Goal: Task Accomplishment & Management: Manage account settings

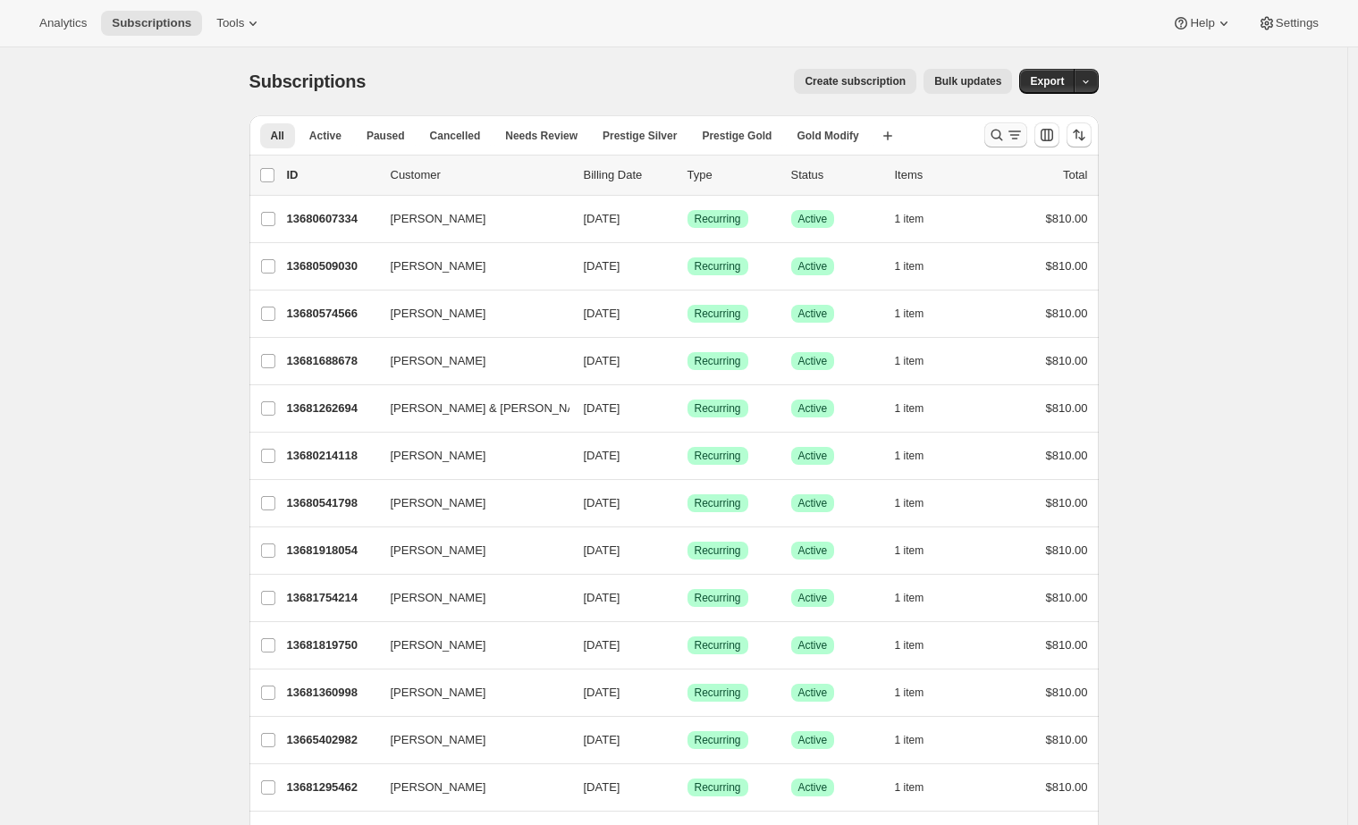
click at [1013, 136] on icon "Search and filter results" at bounding box center [1015, 135] width 18 height 18
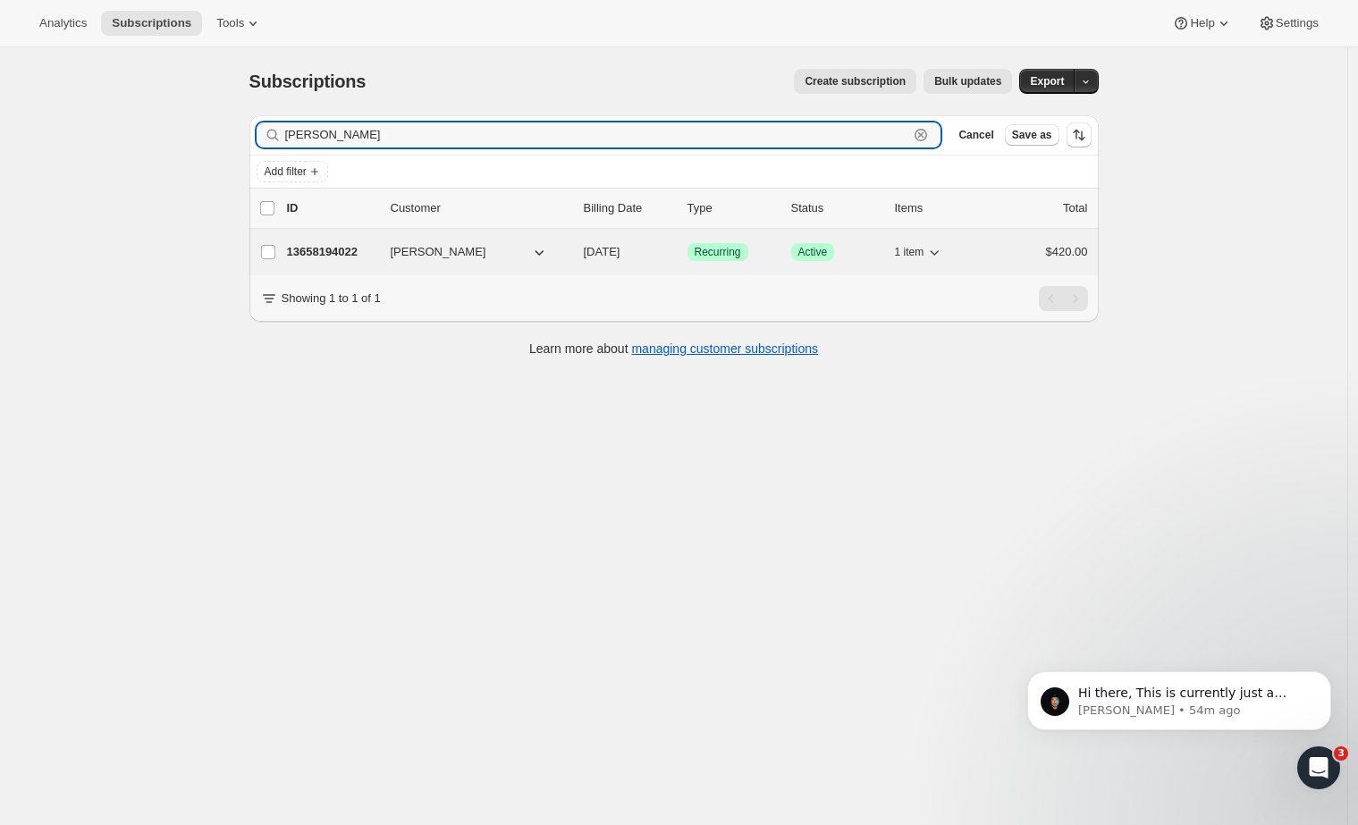
type input "Adam boyd"
click at [348, 251] on p "13658194022" at bounding box center [331, 252] width 89 height 18
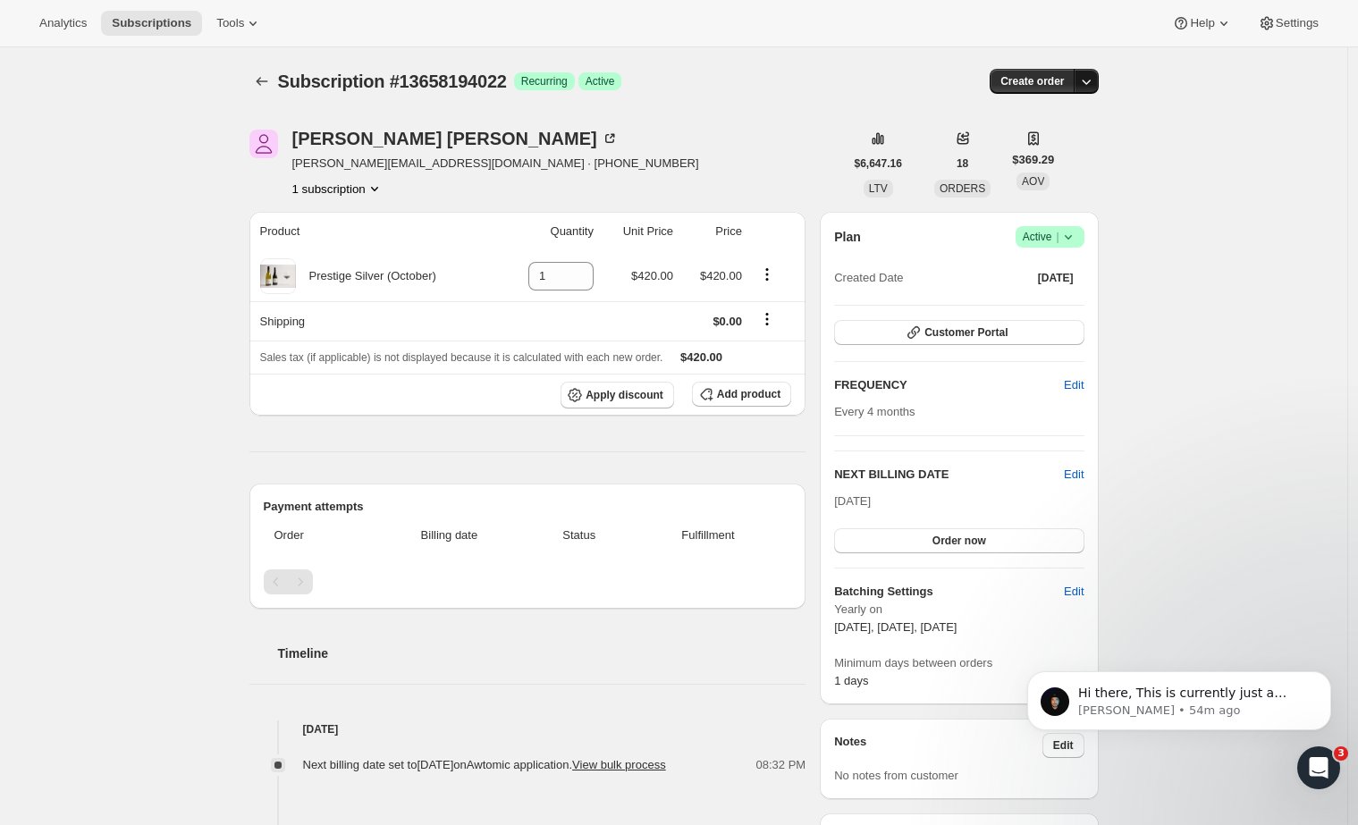
click at [1095, 84] on icon "button" at bounding box center [1086, 81] width 18 height 18
click at [1016, 140] on span "Create custom one-time order" at bounding box center [1015, 149] width 155 height 18
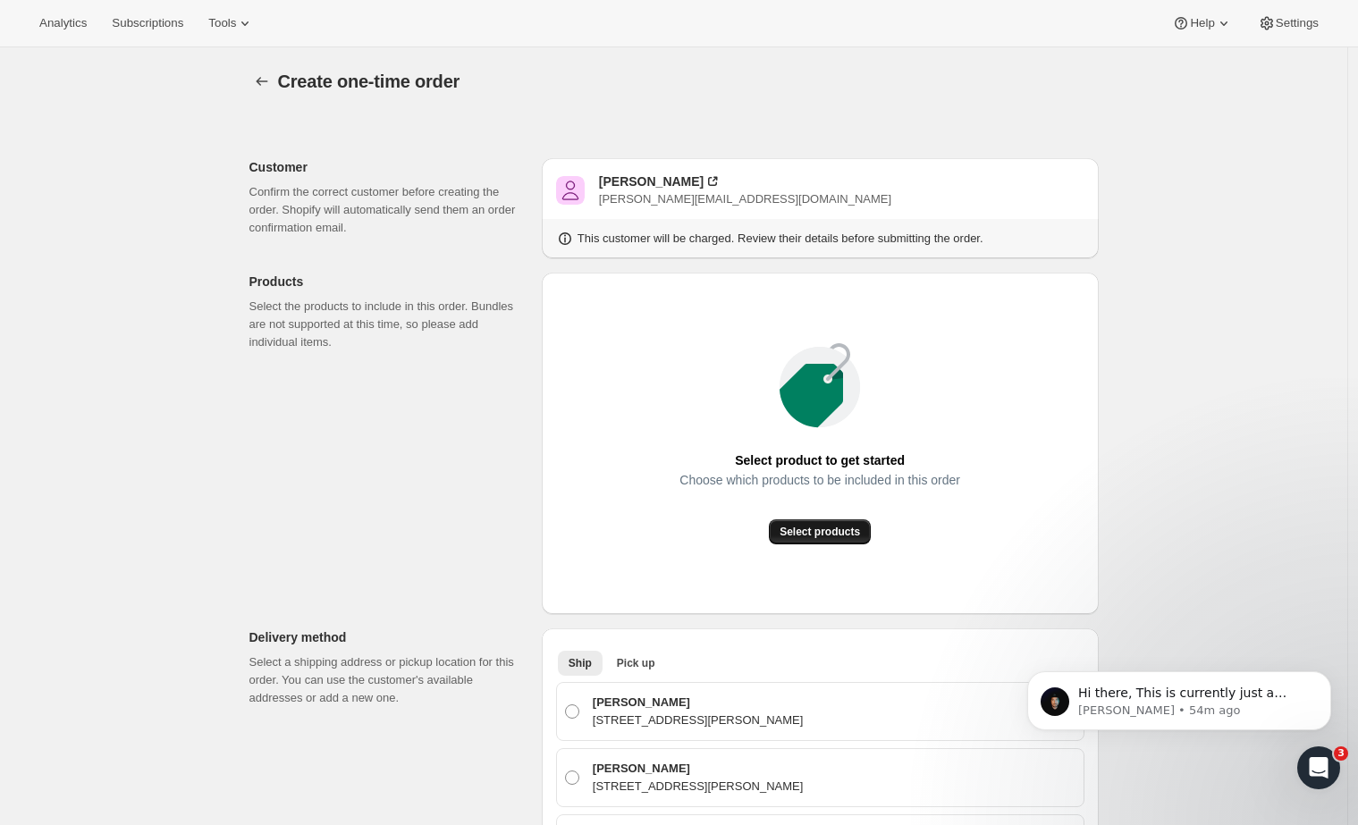
click at [809, 535] on span "Select products" at bounding box center [819, 532] width 80 height 14
click at [793, 541] on button "Select products" at bounding box center [820, 531] width 102 height 25
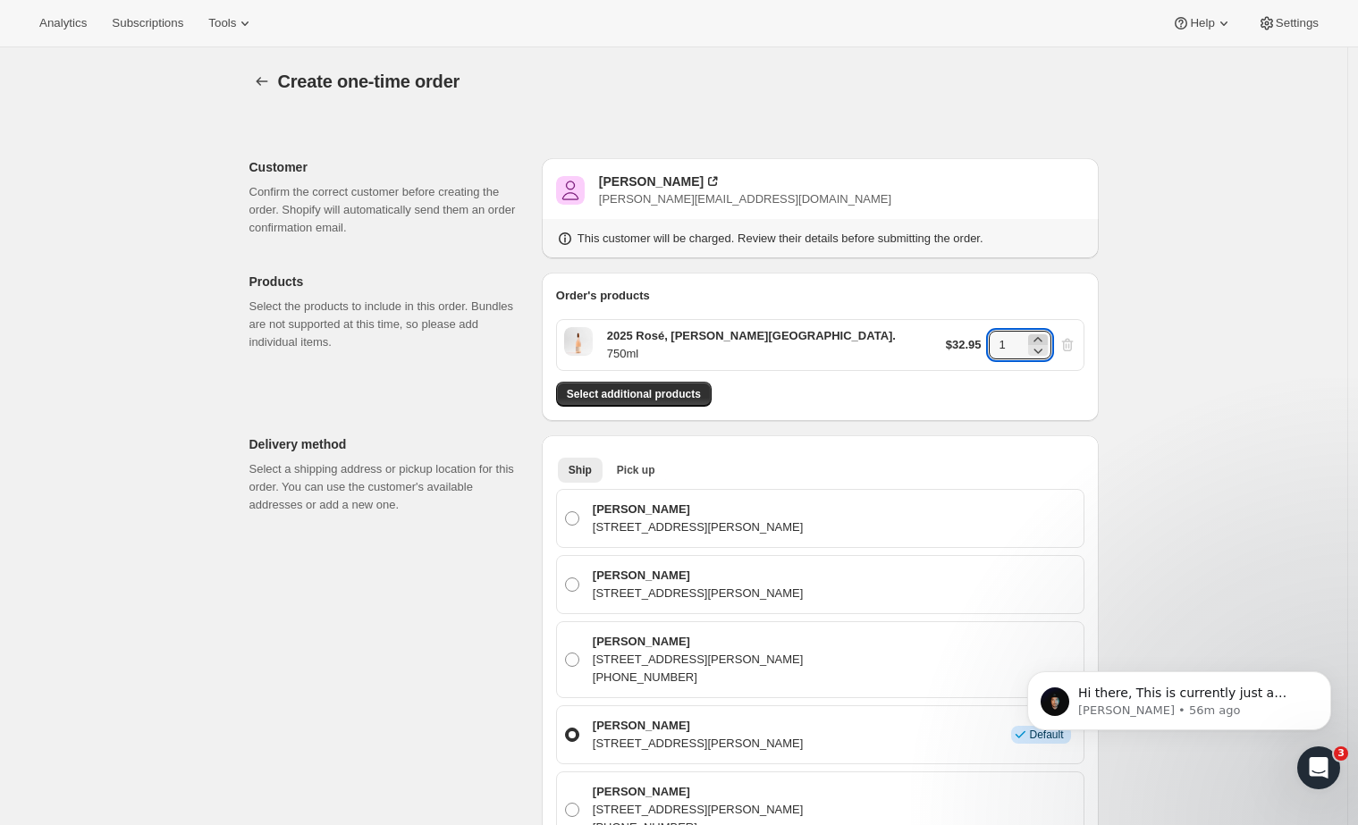
click at [1044, 336] on icon at bounding box center [1038, 340] width 18 height 18
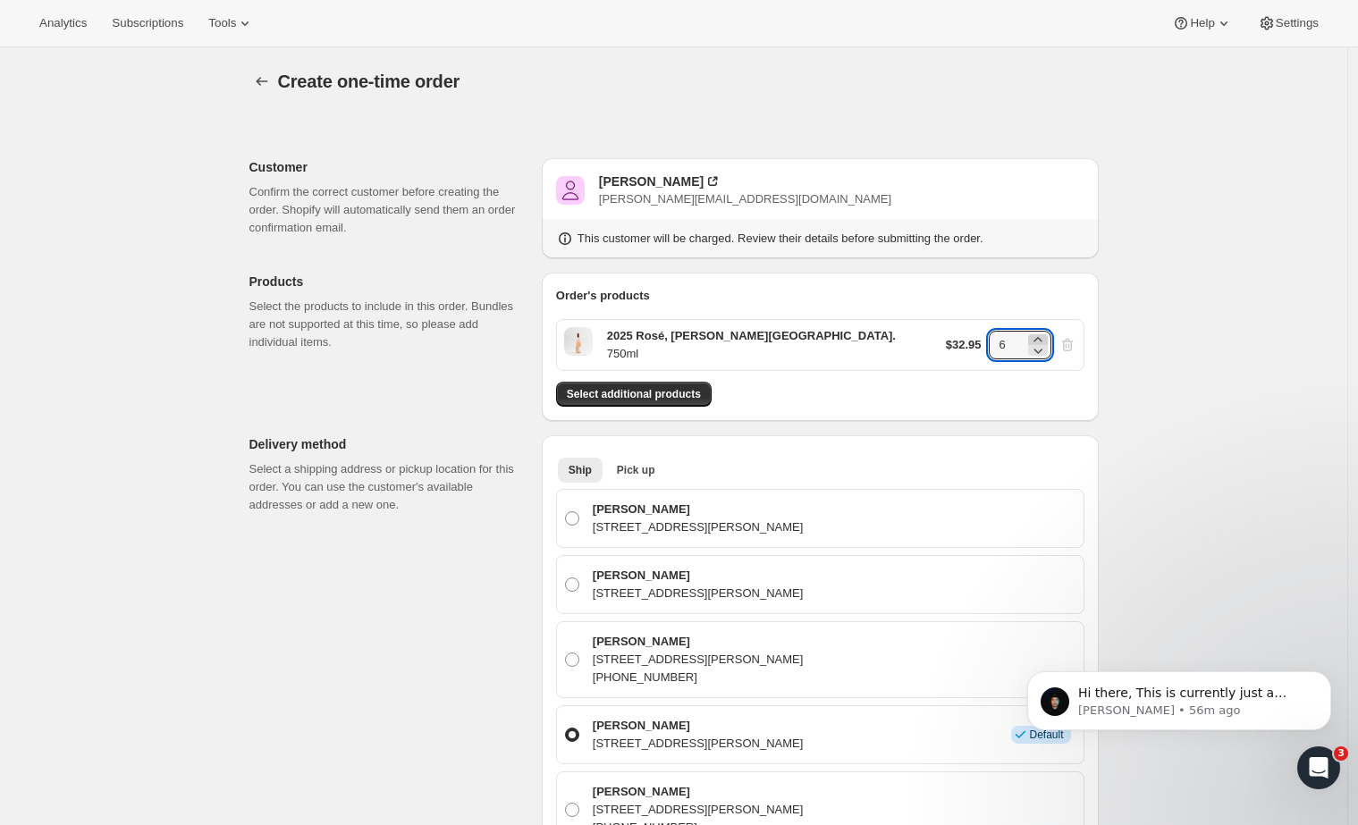
click at [1043, 336] on icon at bounding box center [1038, 340] width 18 height 18
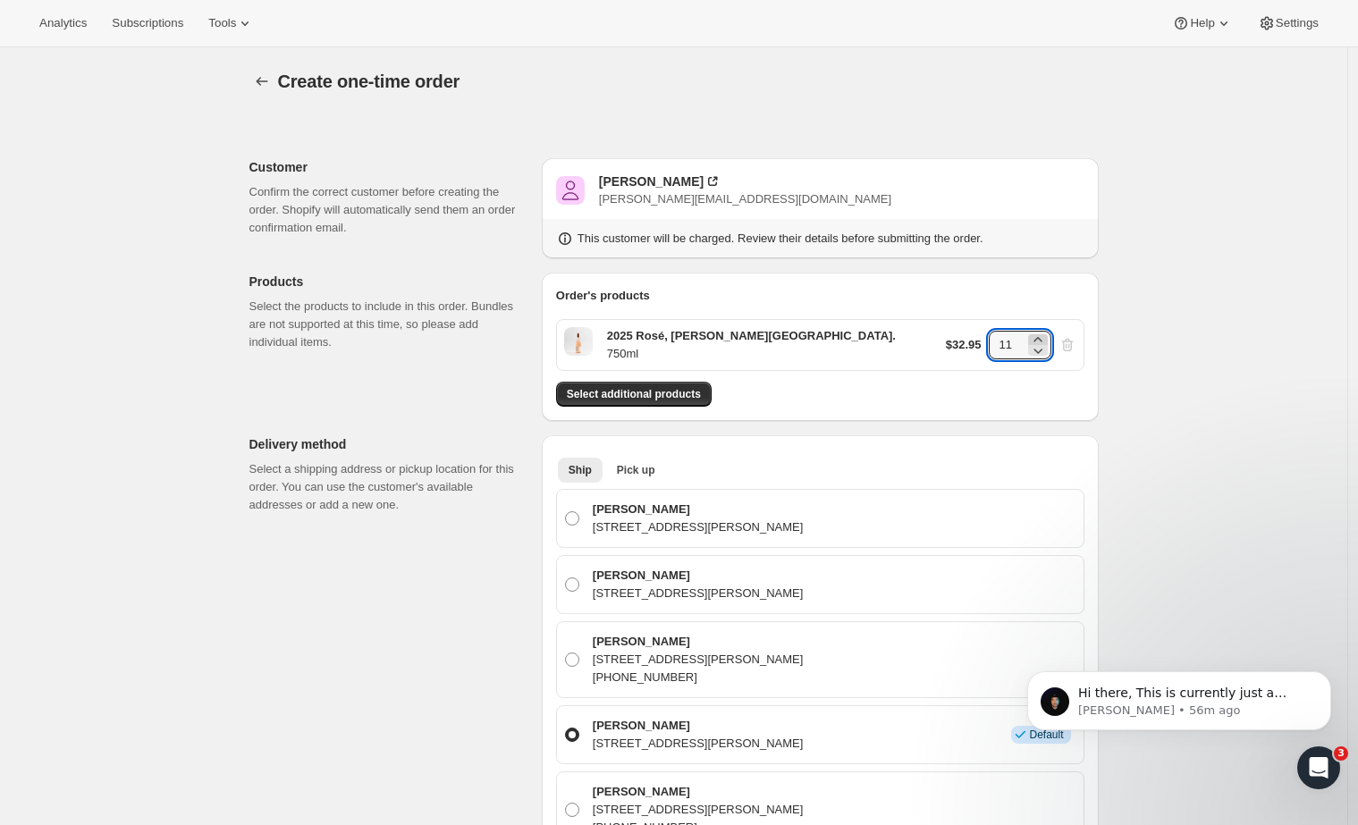
click at [1043, 336] on icon at bounding box center [1038, 340] width 18 height 18
type input "12"
click at [606, 396] on span "Select additional products" at bounding box center [634, 394] width 134 height 14
click at [629, 398] on span "Select additional products" at bounding box center [634, 394] width 134 height 14
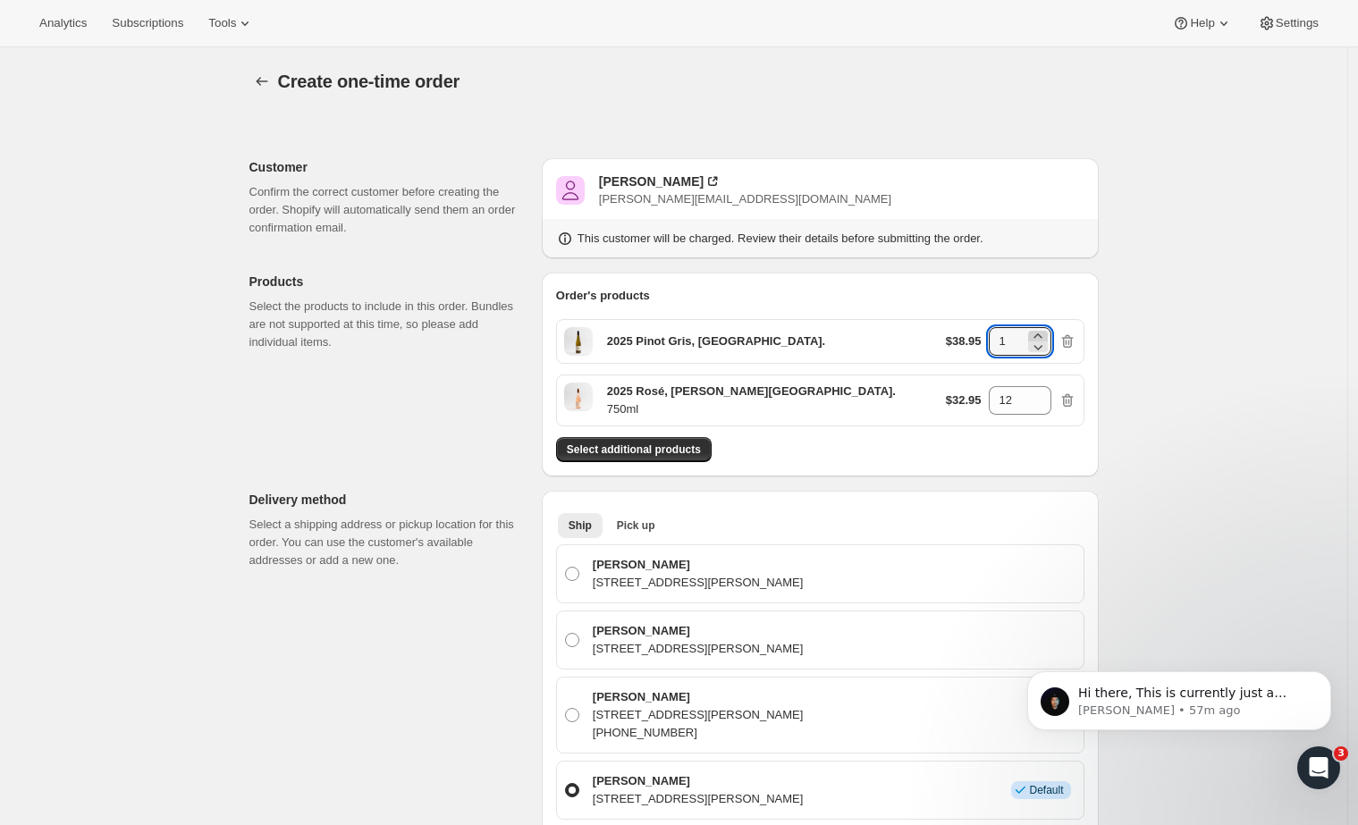
click at [1042, 333] on icon at bounding box center [1038, 336] width 18 height 18
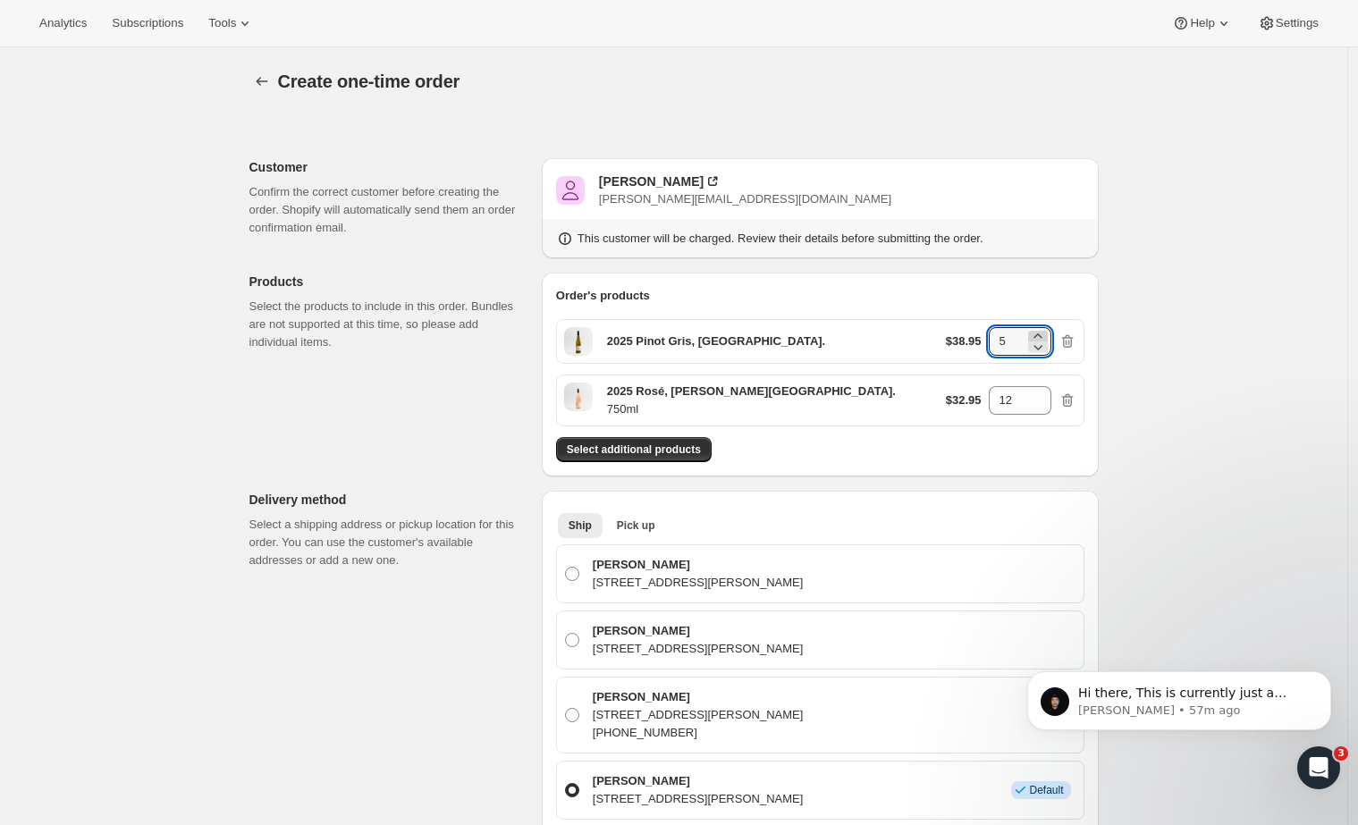
type input "6"
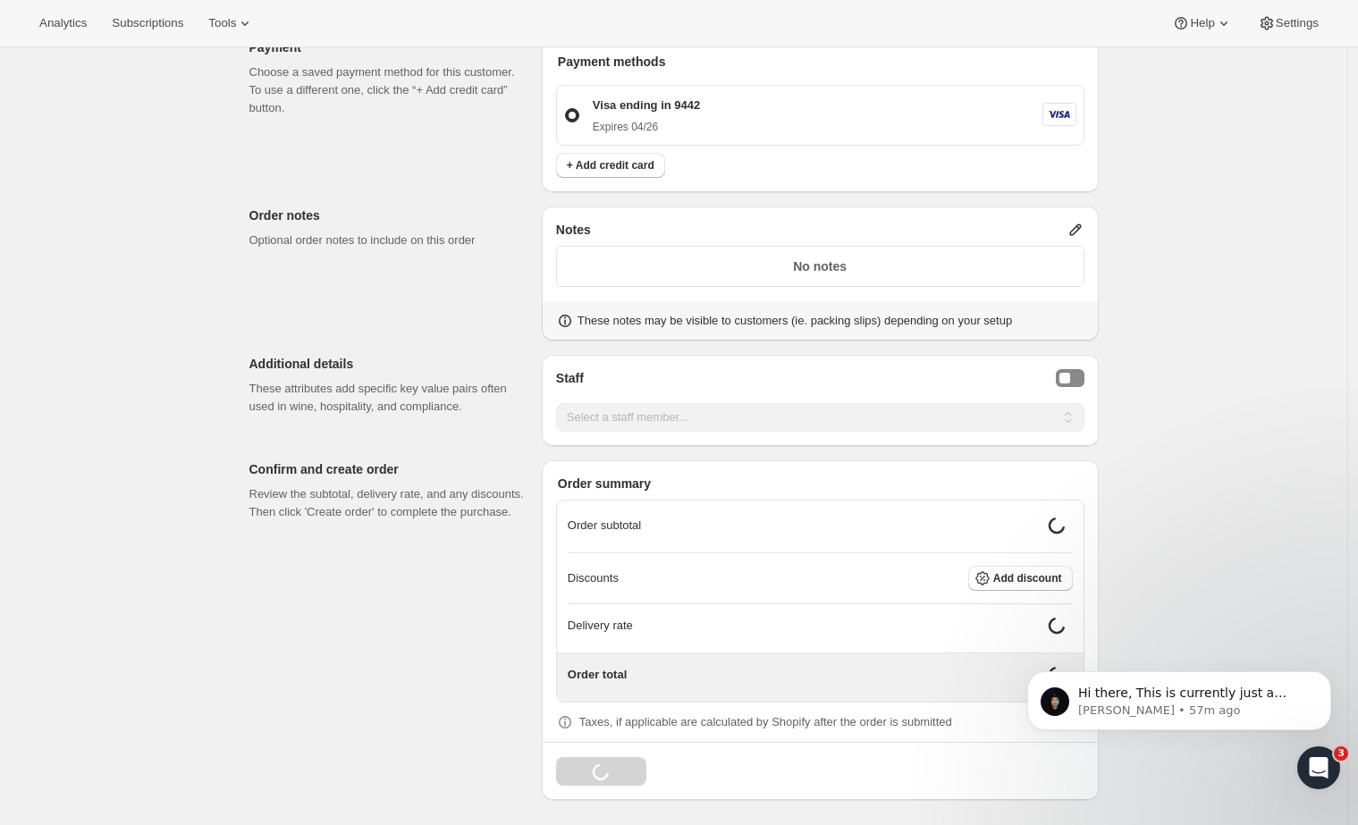
scroll to position [913, 0]
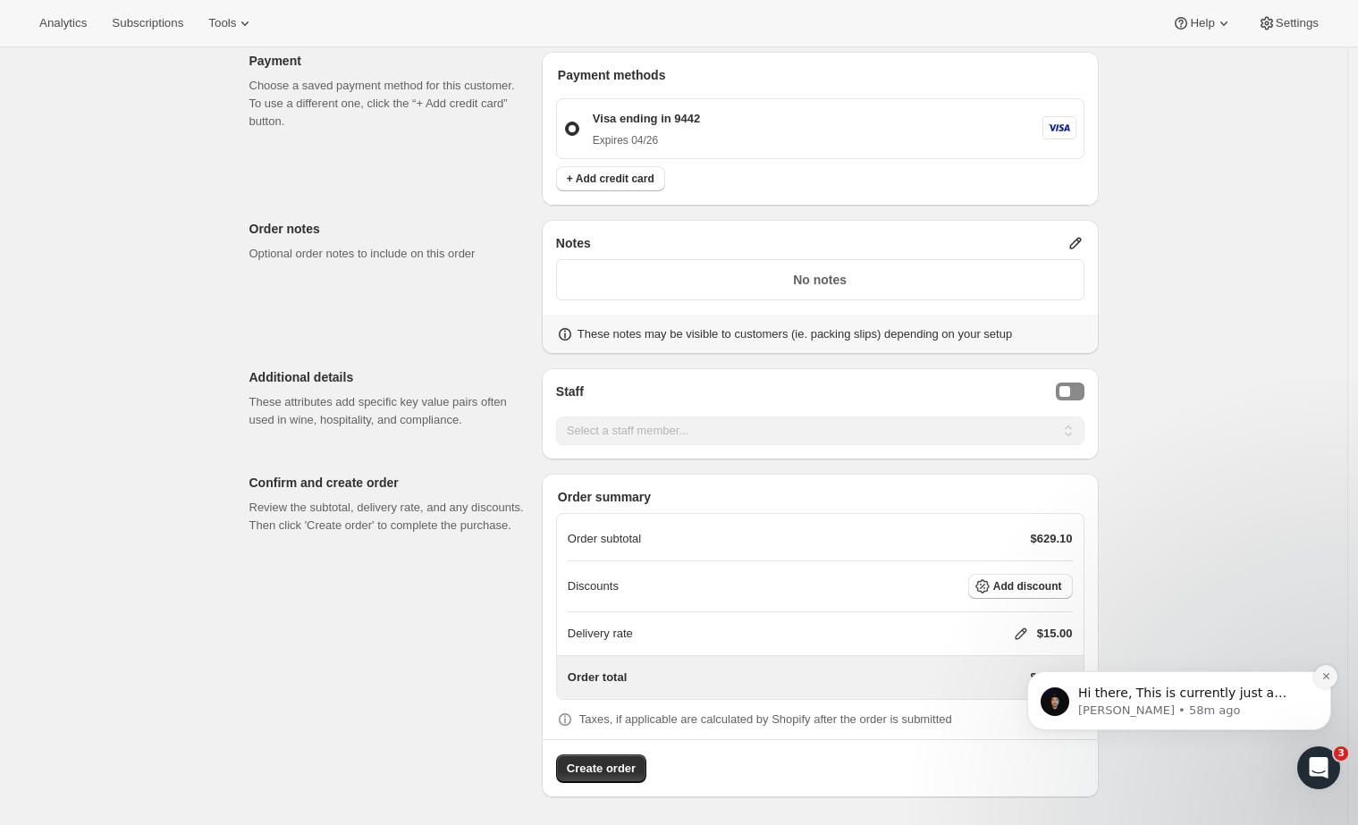
click at [1330, 677] on icon "Dismiss notification" at bounding box center [1326, 676] width 10 height 10
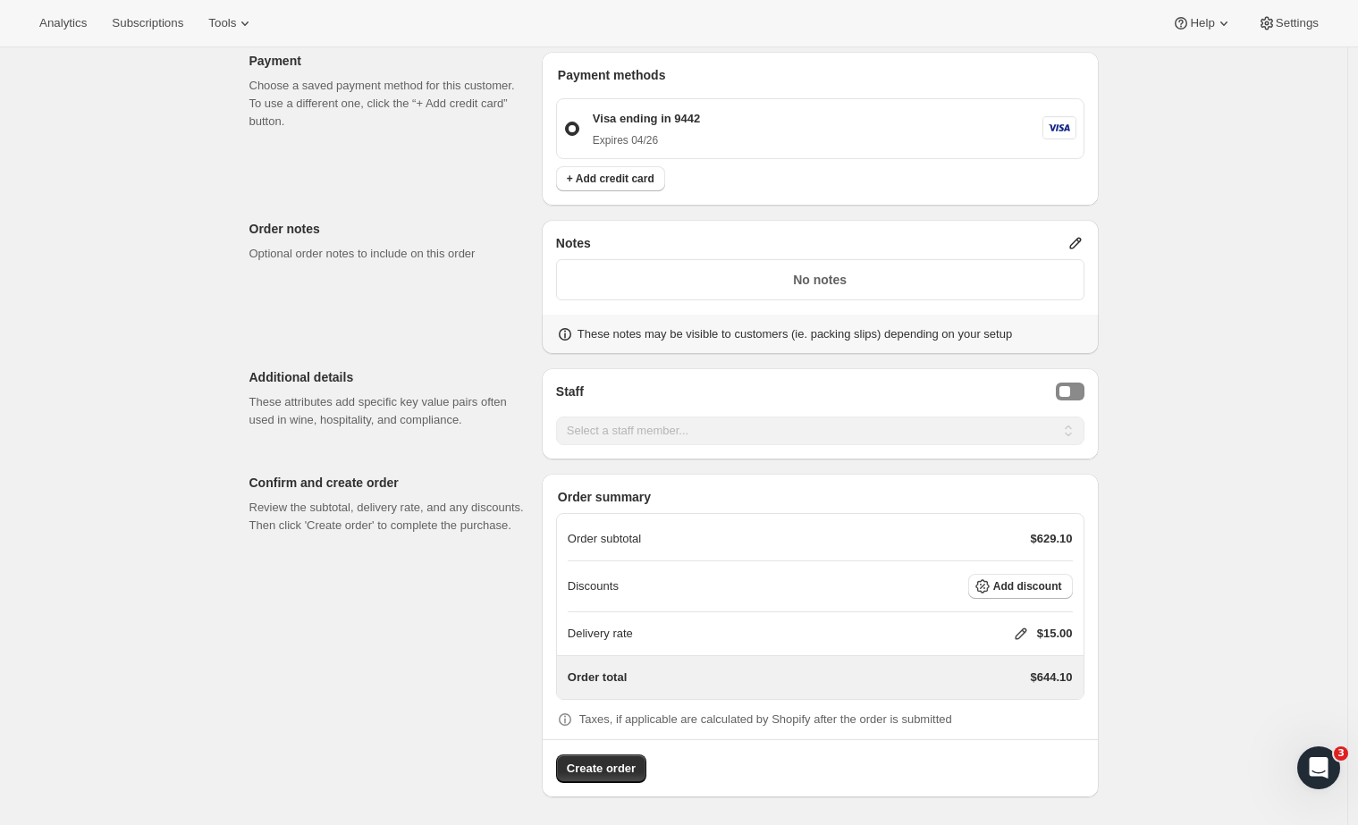
click at [1020, 634] on icon at bounding box center [1021, 634] width 18 height 18
click at [1001, 742] on span "Save" at bounding box center [1007, 741] width 25 height 14
click at [1038, 588] on span "Add discount" at bounding box center [1027, 586] width 69 height 14
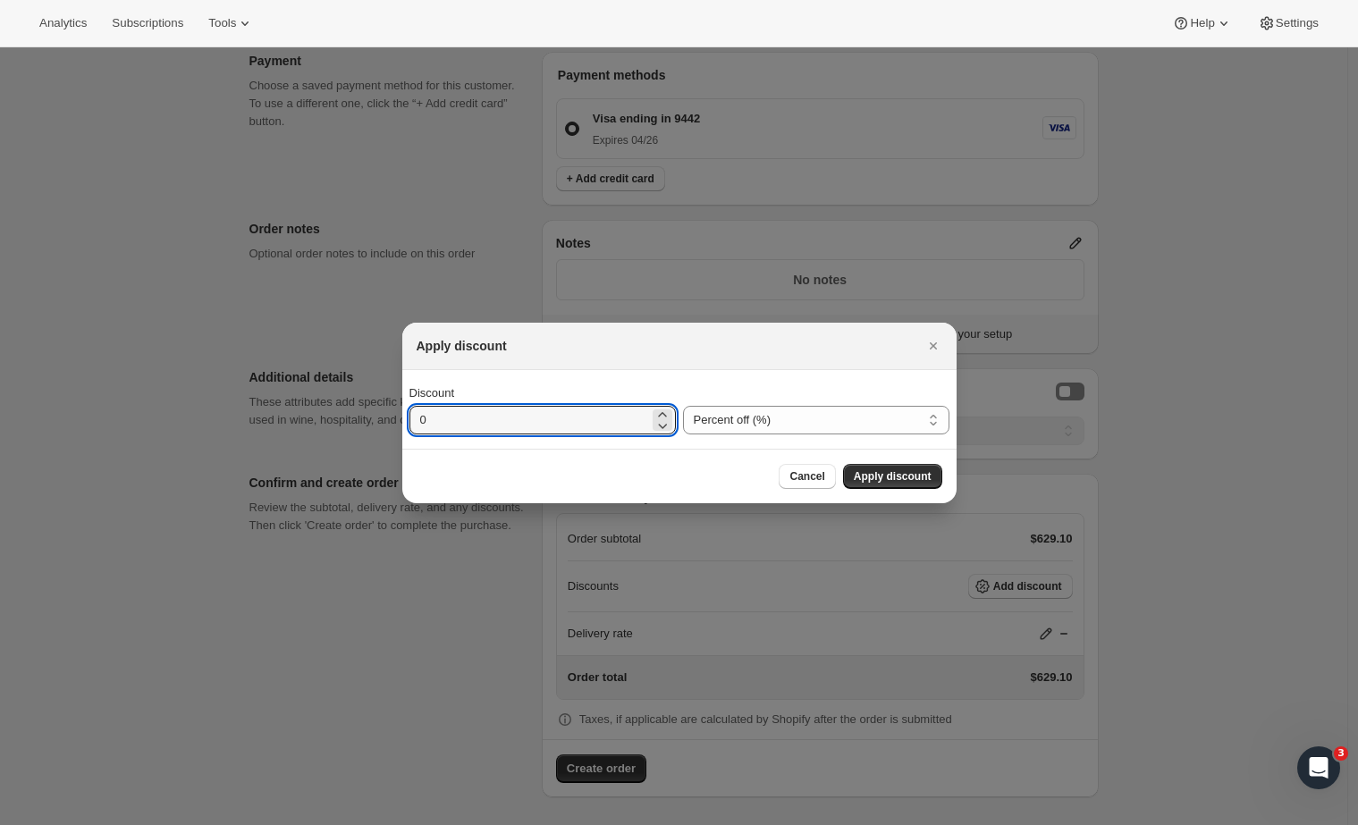
drag, startPoint x: 500, startPoint y: 417, endPoint x: 347, endPoint y: 417, distance: 152.8
click at [347, 824] on div "Apply discount Discount 0 Percent off (%) Amount off ($) Percent off (%) Cancel…" at bounding box center [679, 826] width 1358 height 0
type input "20"
click at [913, 474] on span "Apply discount" at bounding box center [893, 476] width 78 height 14
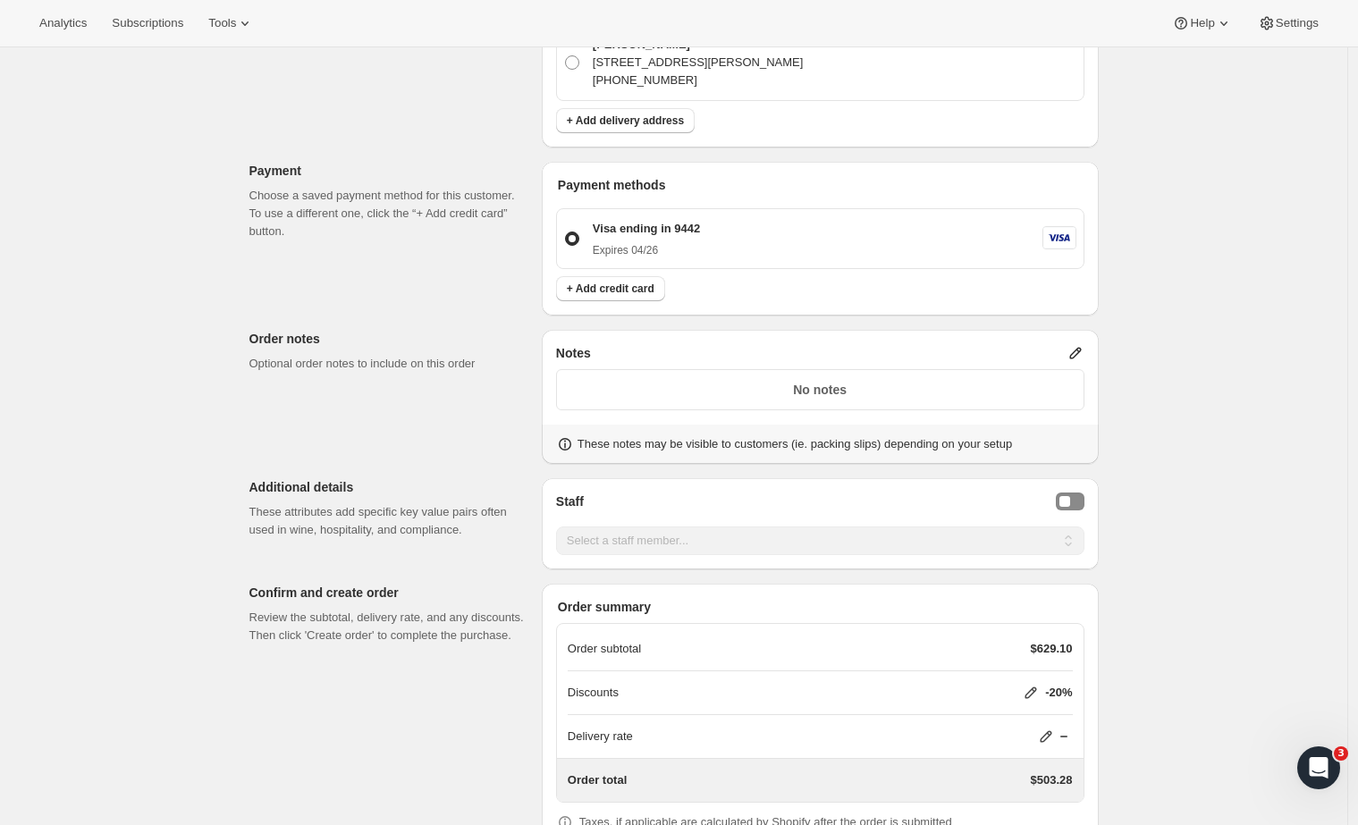
scroll to position [824, 0]
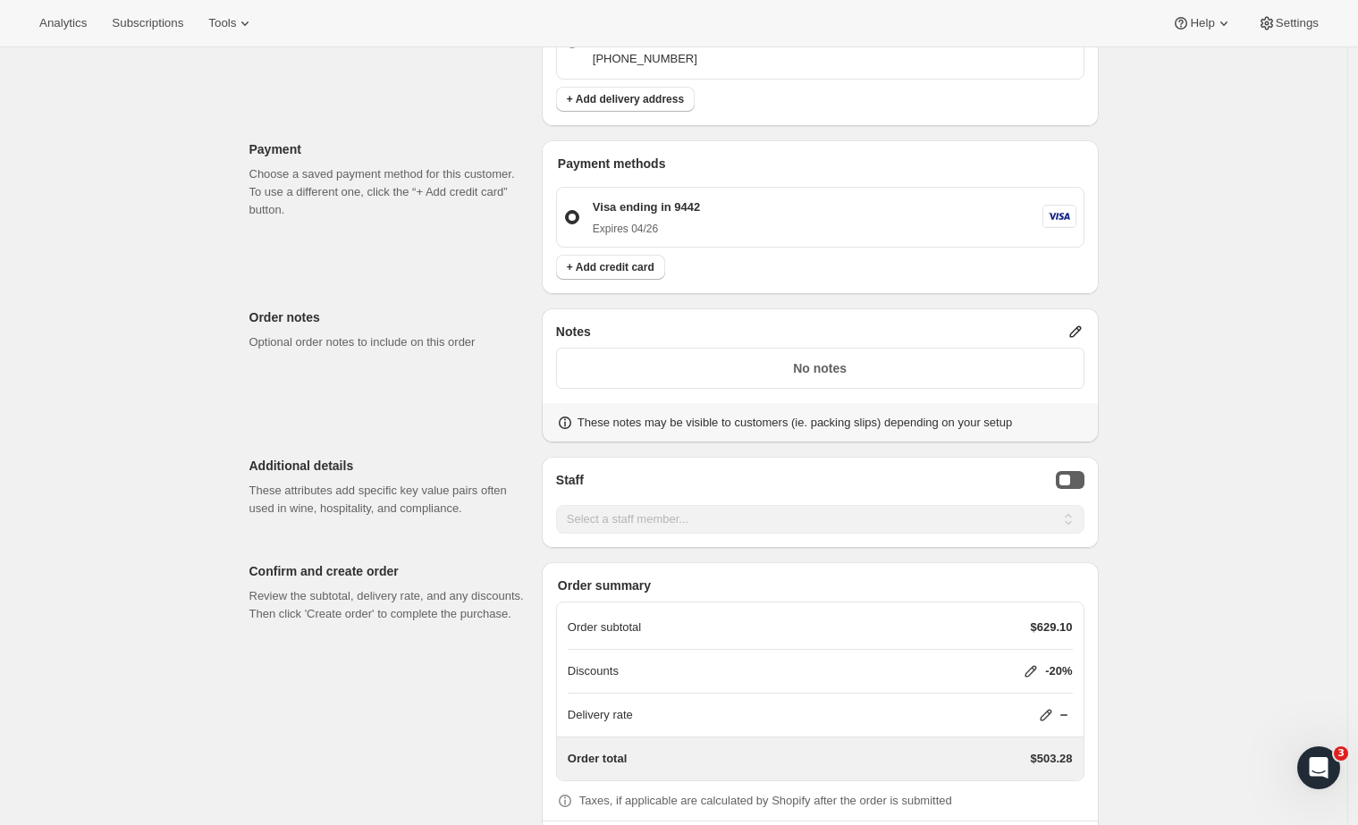
click at [1076, 483] on button "Staff Selector" at bounding box center [1070, 480] width 29 height 18
select select "associate-0"
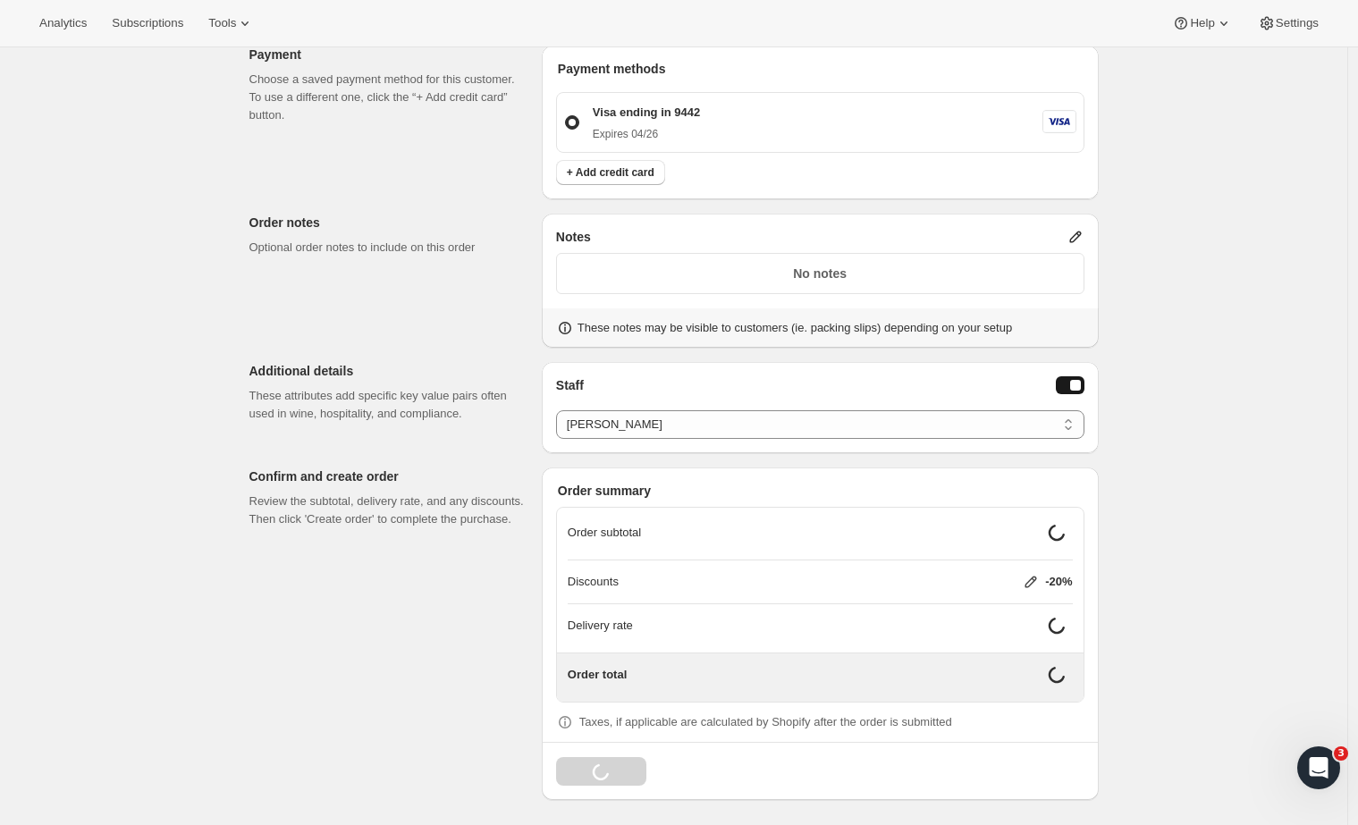
scroll to position [888, 0]
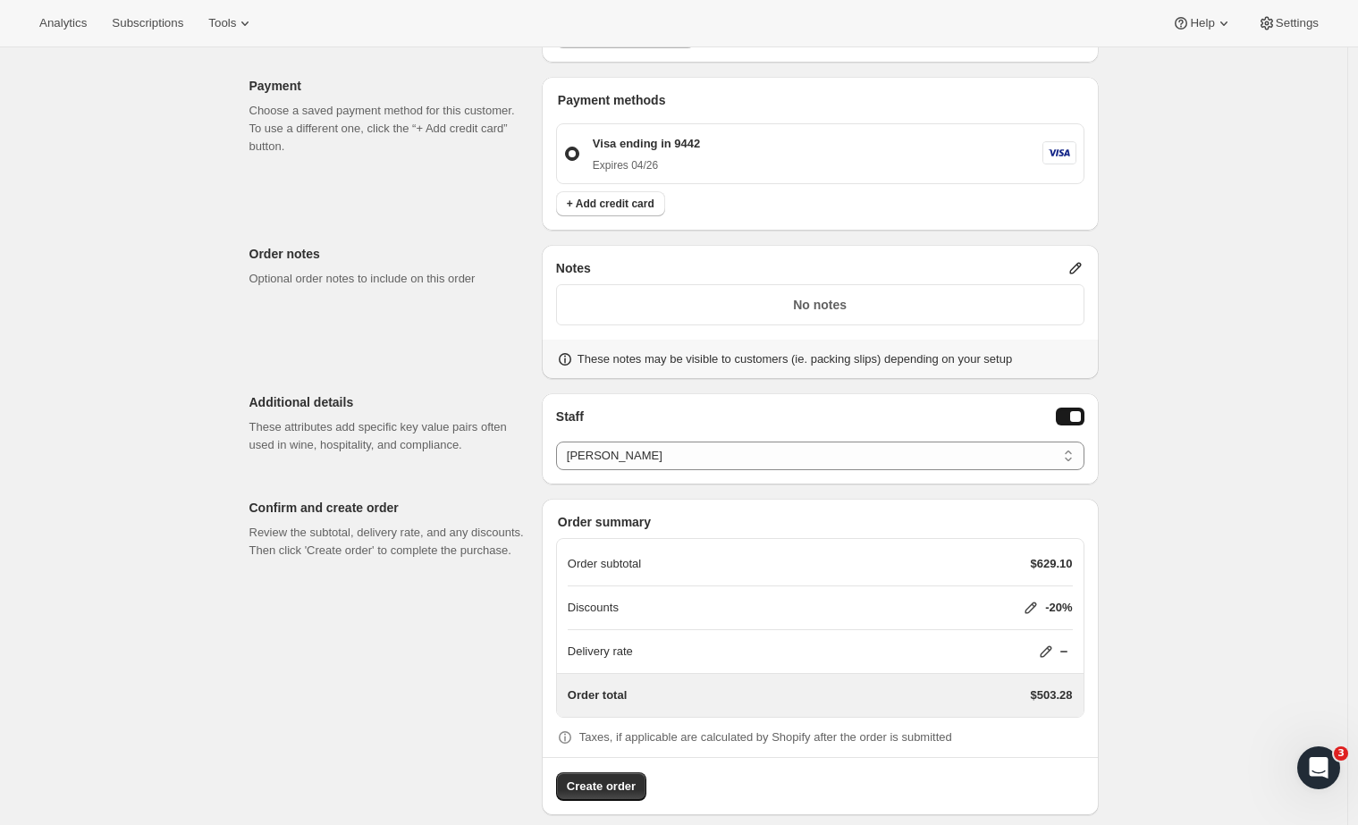
click at [1166, 496] on div "Create one-time order. This page is ready Create one-time order Customer Confir…" at bounding box center [673, 2] width 1347 height 1684
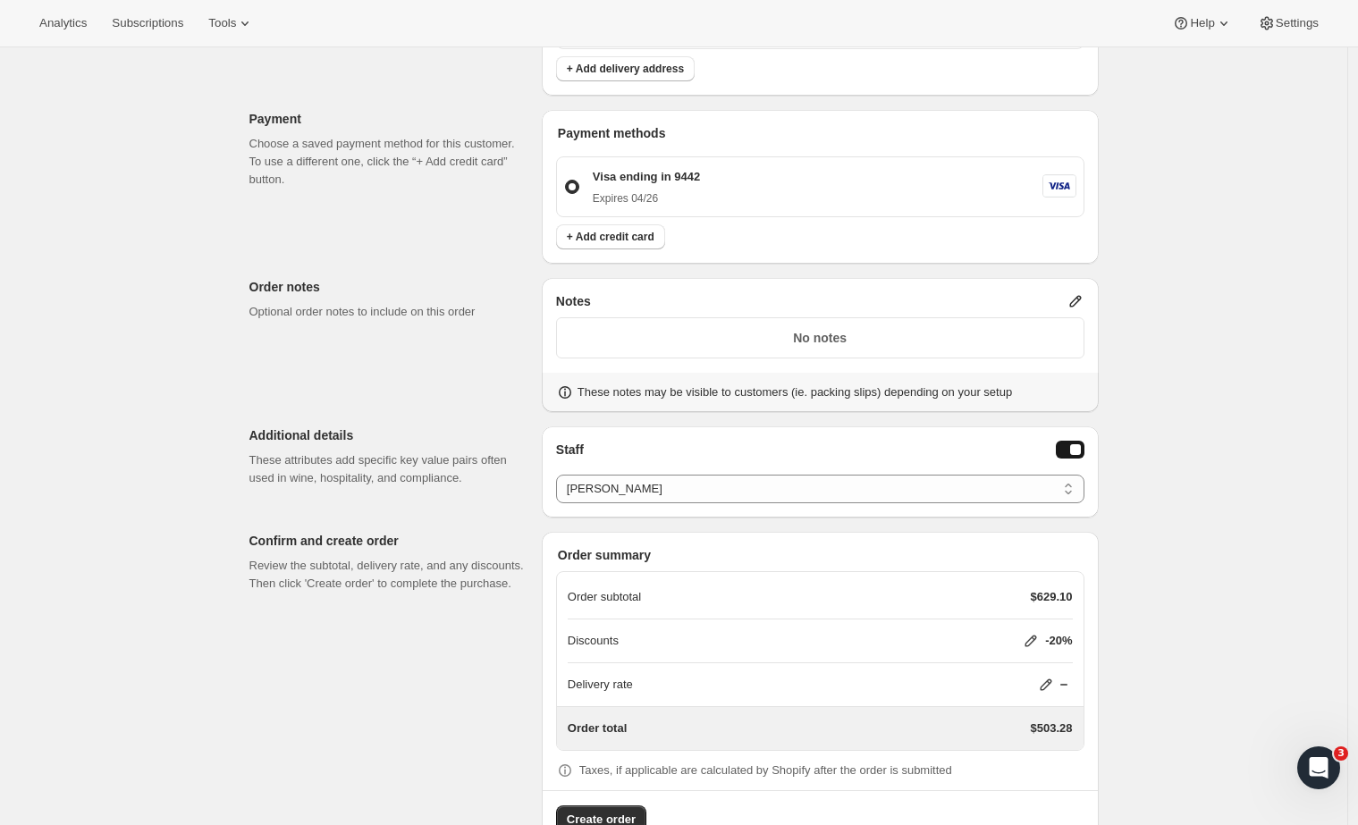
scroll to position [905, 0]
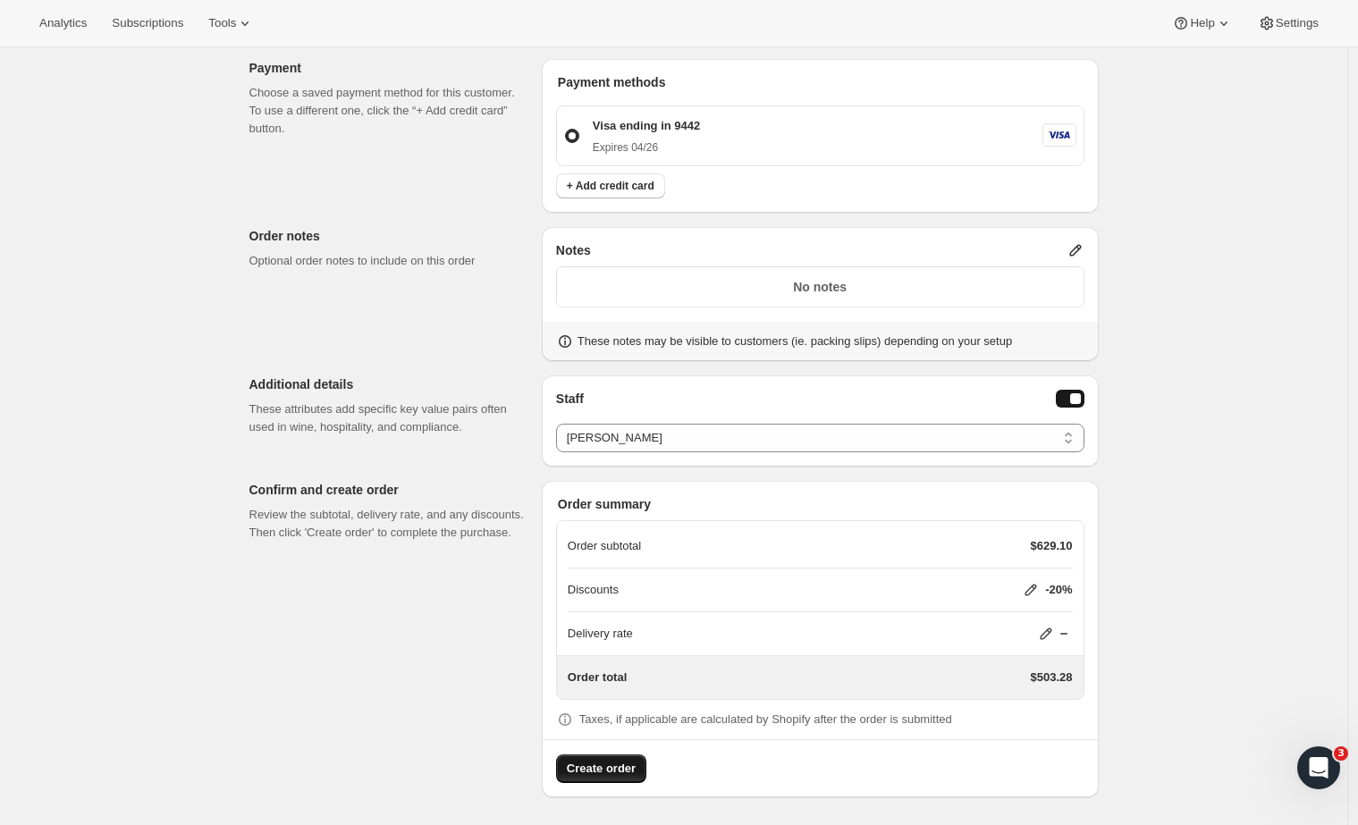
click at [611, 770] on span "Create order" at bounding box center [601, 769] width 69 height 18
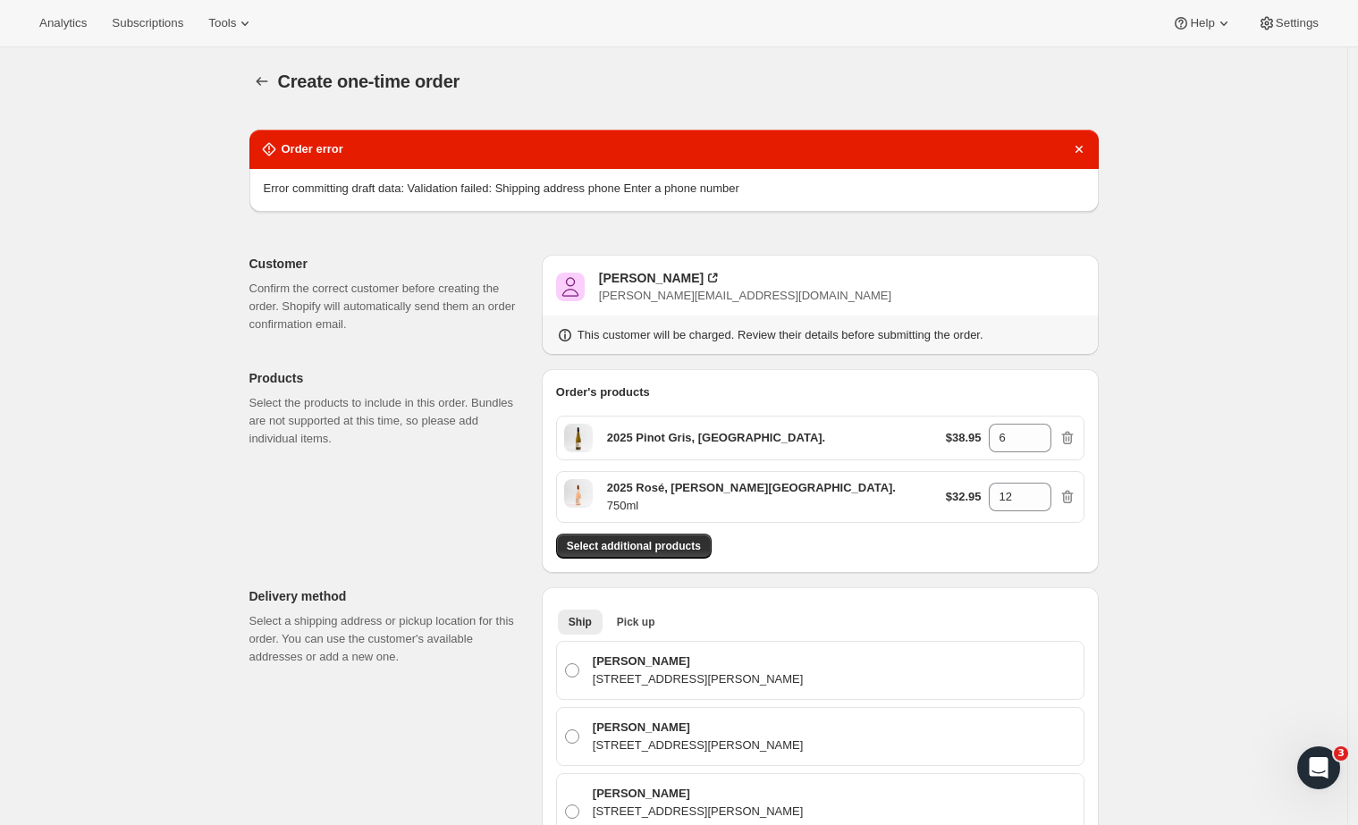
scroll to position [450, 0]
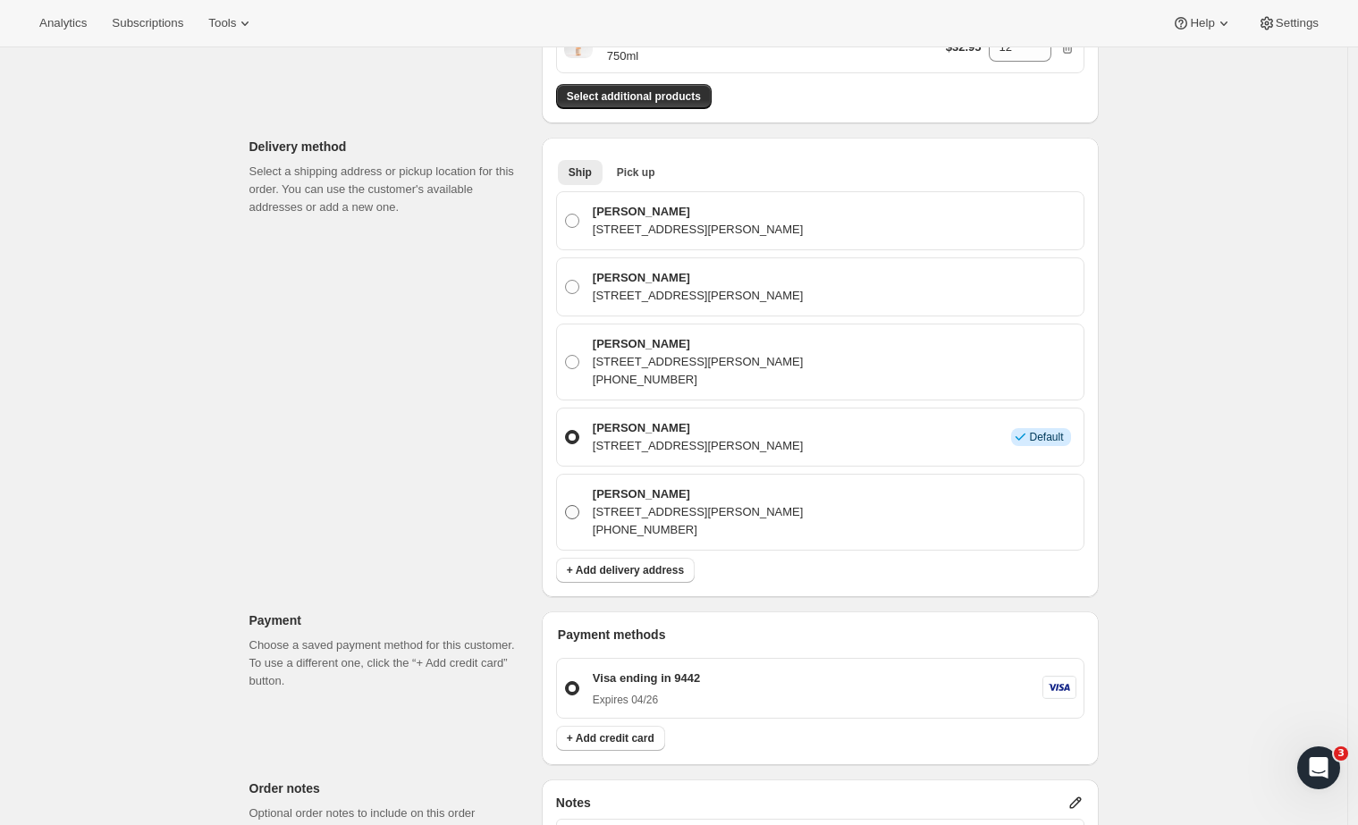
click at [579, 512] on span at bounding box center [572, 512] width 14 height 14
click at [566, 506] on input "Adam Boyd 42 Clifton Road, Auckland, AUK, 1011, New Zealand +64272221231" at bounding box center [565, 505] width 1 height 1
radio input "true"
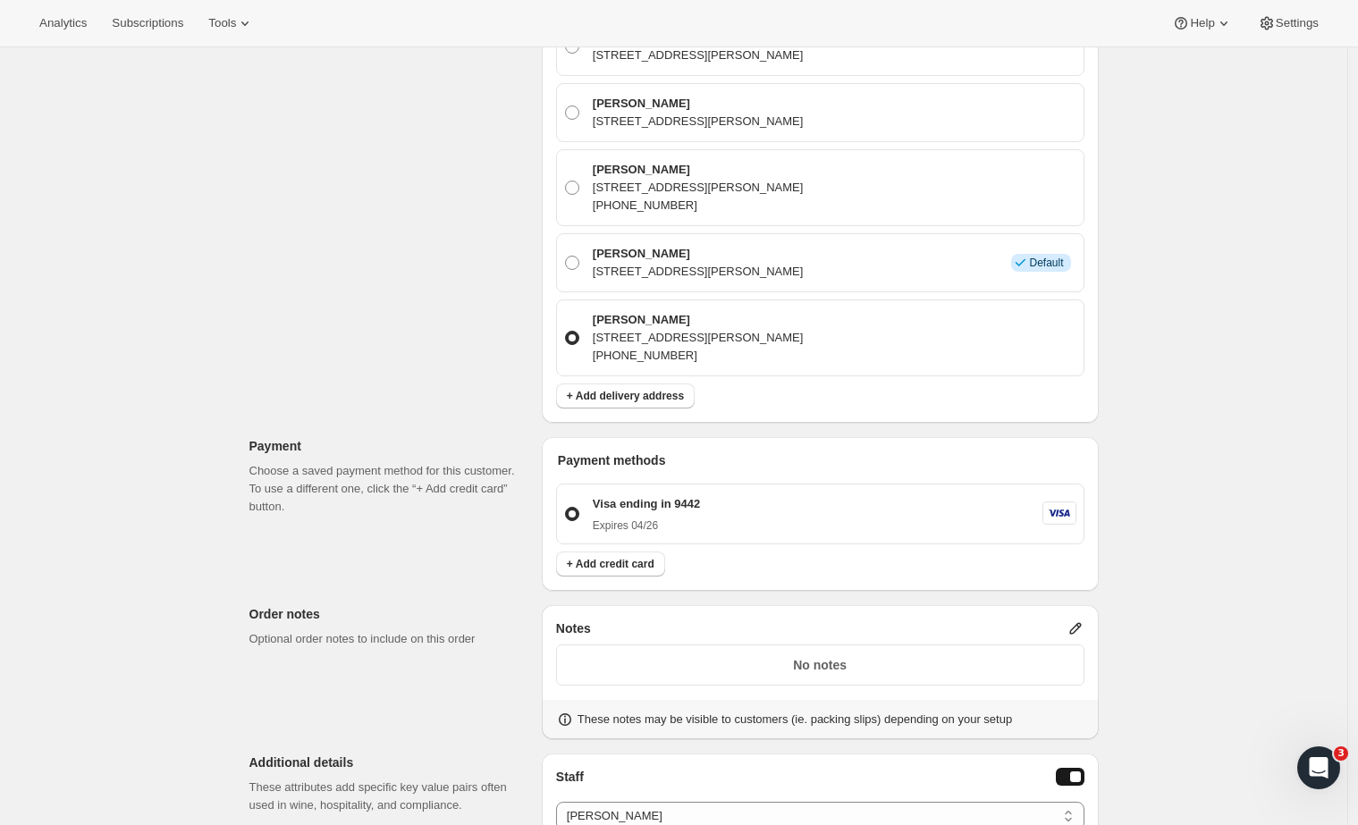
scroll to position [905, 0]
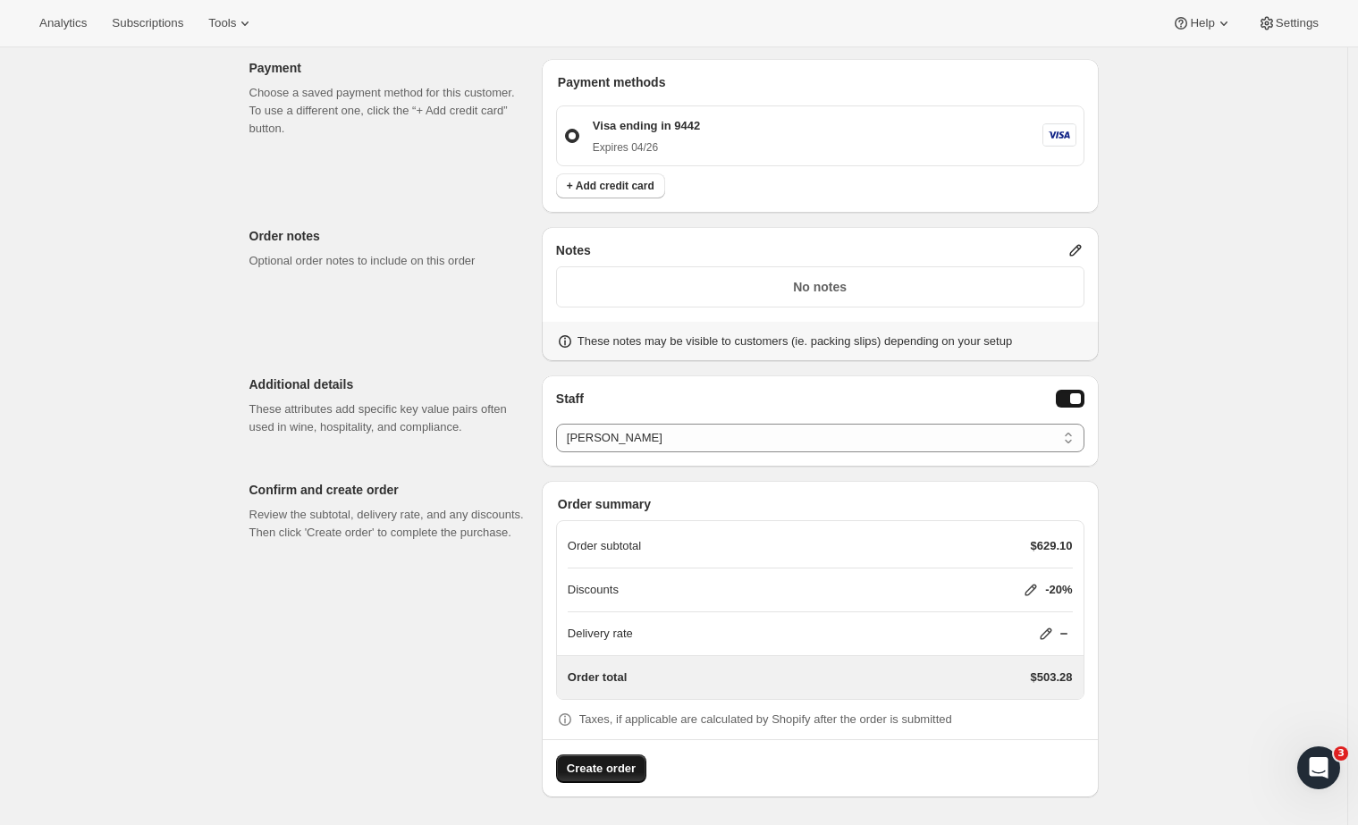
click at [610, 764] on span "Create order" at bounding box center [601, 769] width 69 height 18
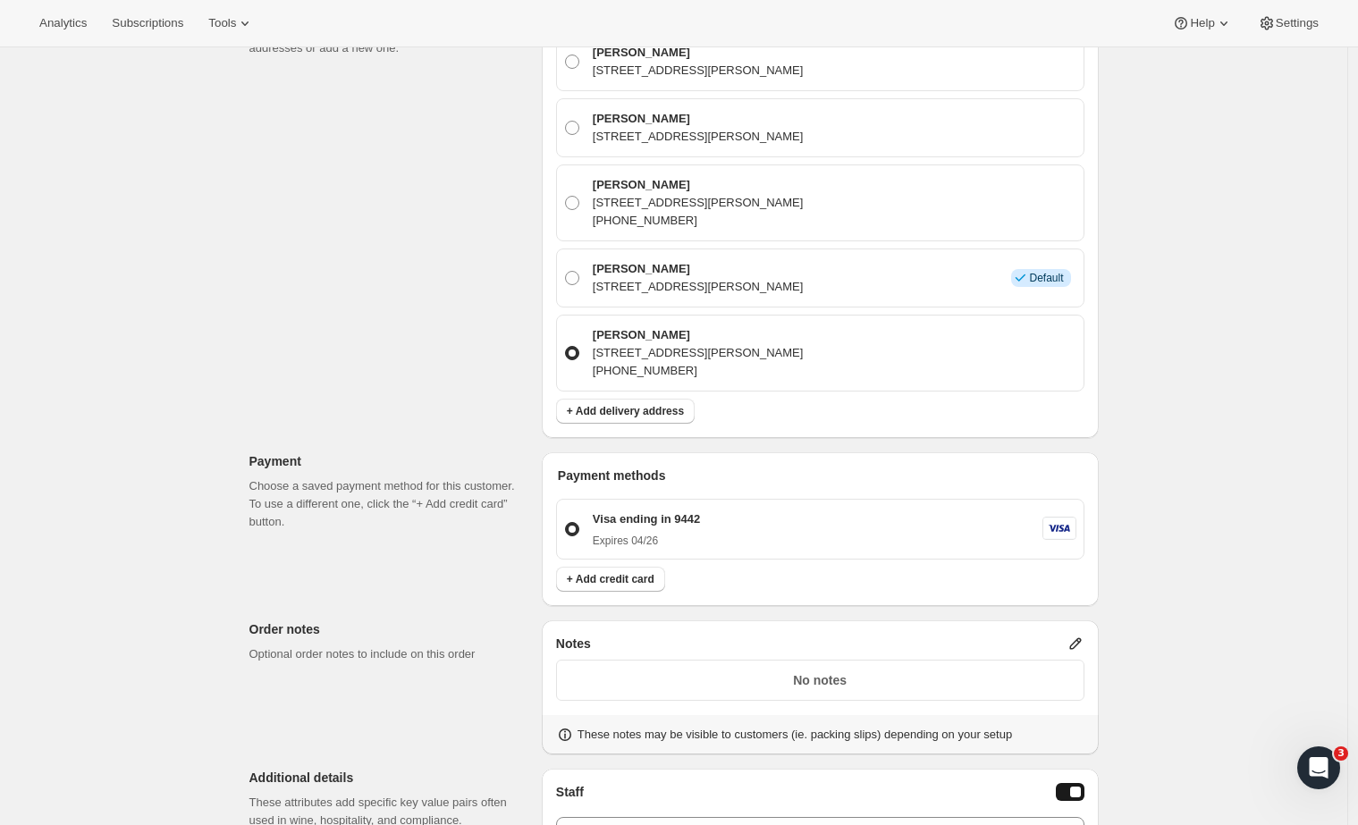
scroll to position [1006, 0]
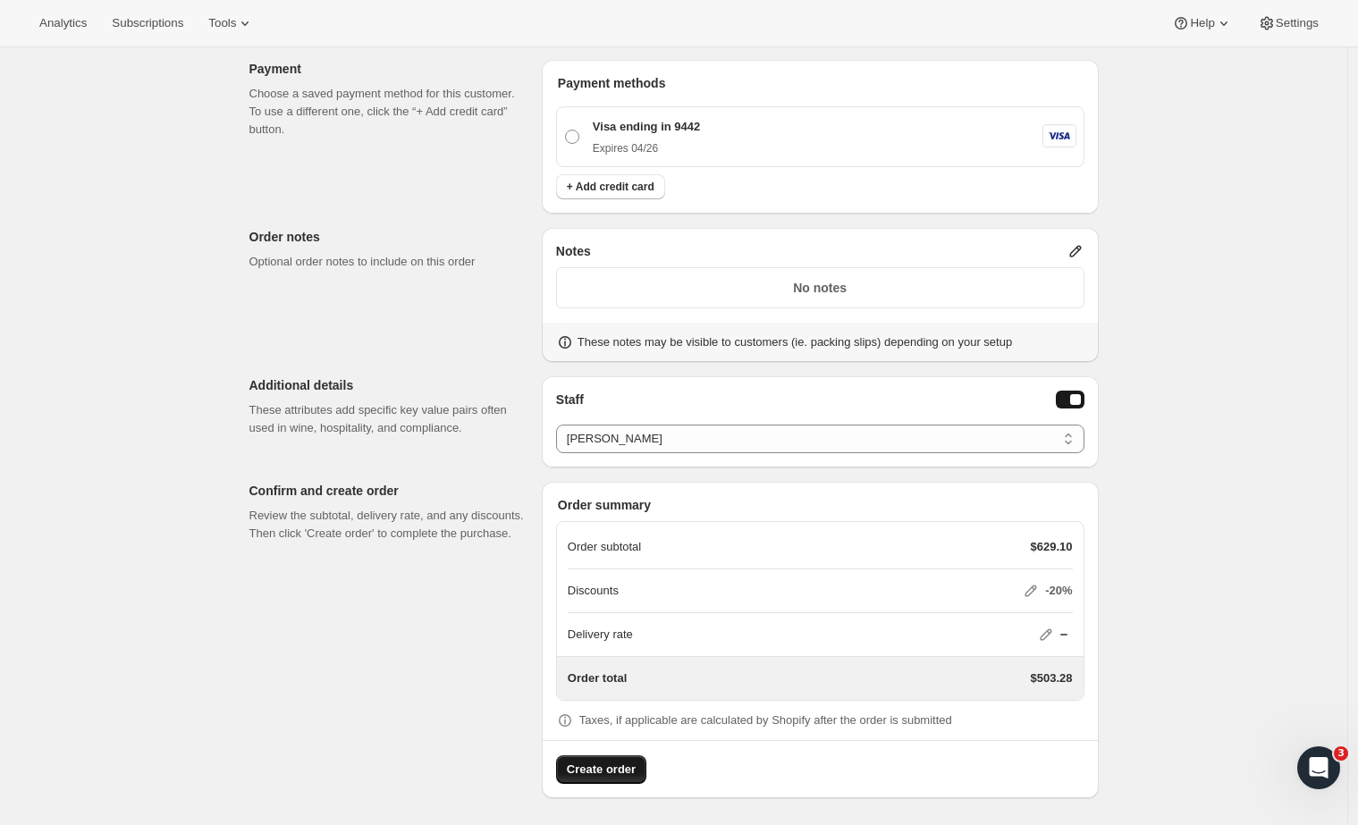
radio input "true"
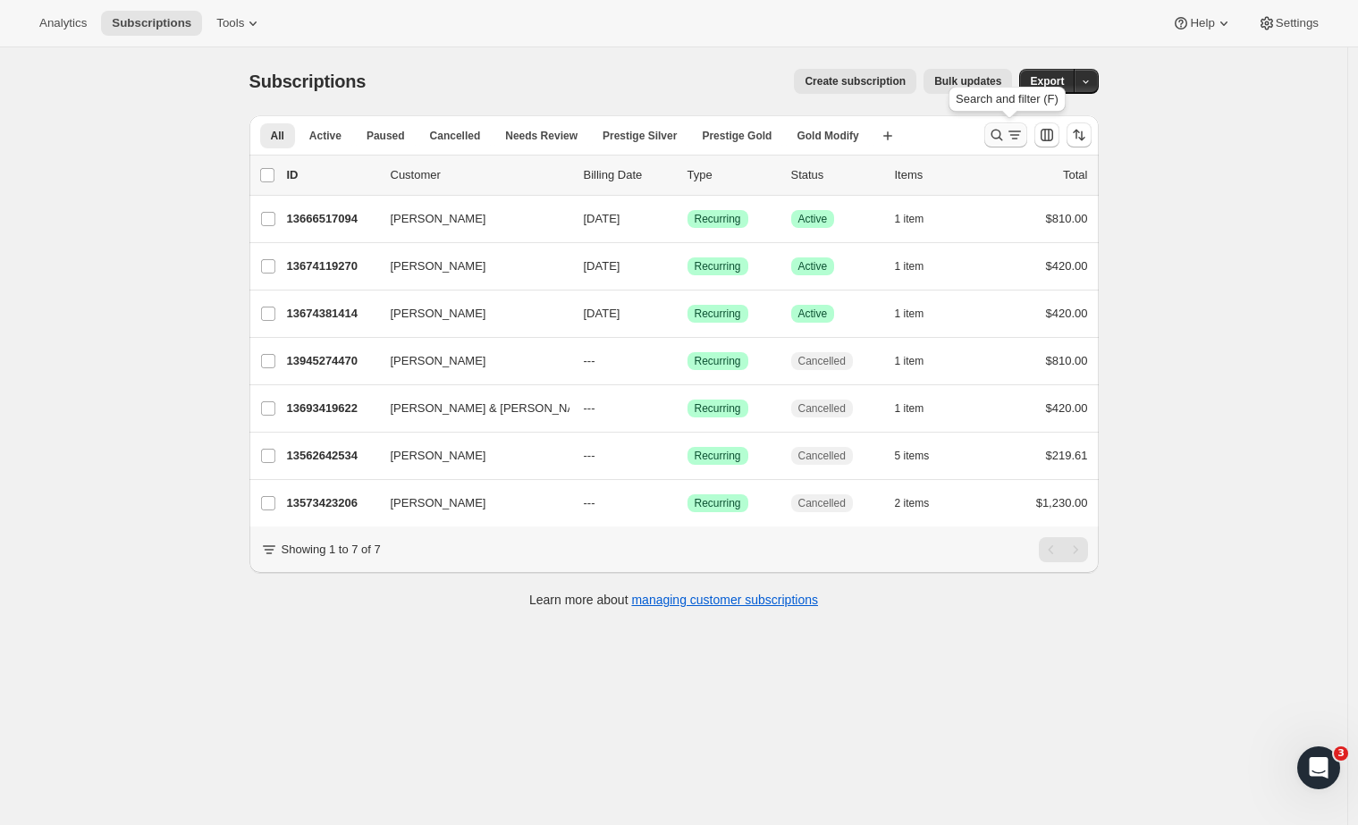
click at [1017, 140] on icon "Search and filter results" at bounding box center [1015, 135] width 18 height 18
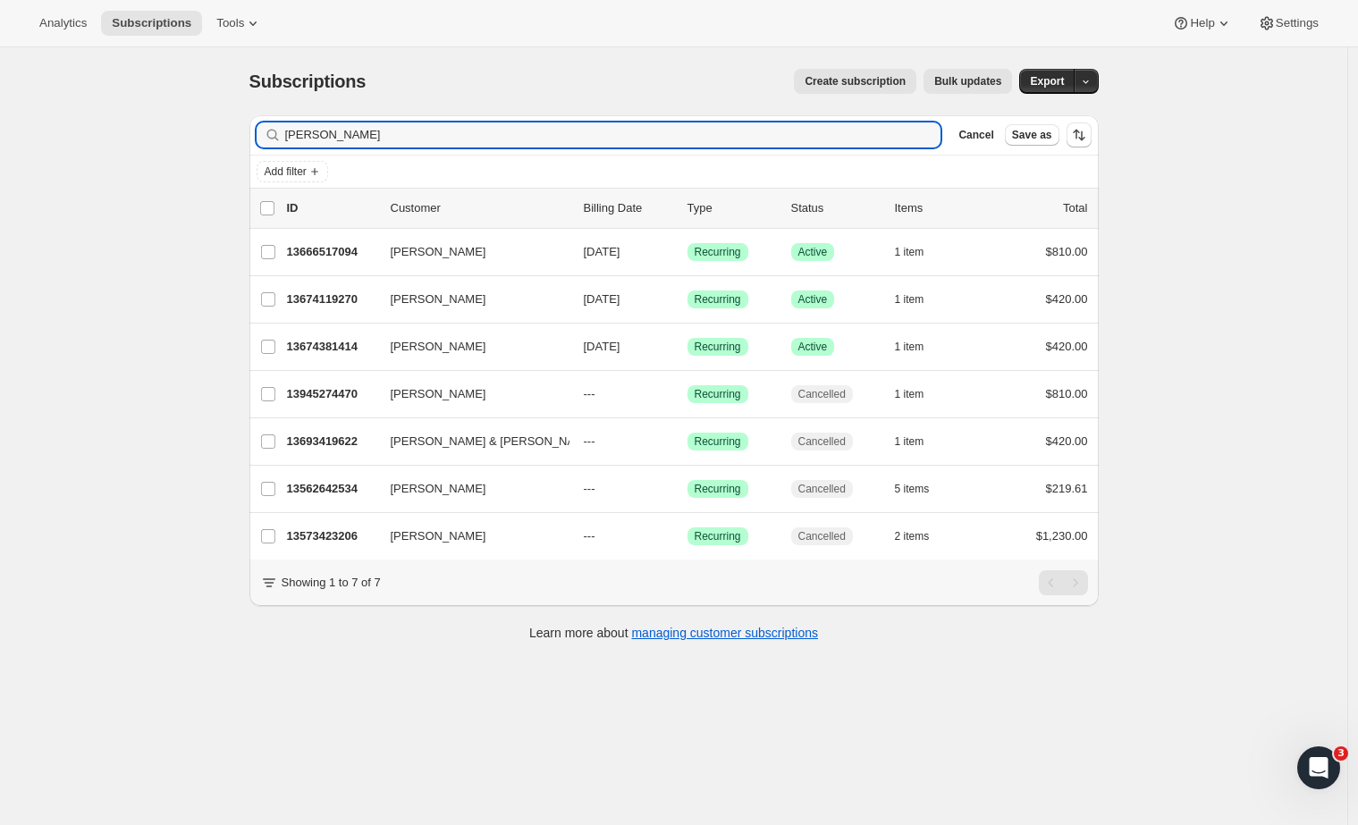
drag, startPoint x: 368, startPoint y: 133, endPoint x: 231, endPoint y: 114, distance: 139.0
click at [231, 114] on div "Subscriptions. This page is ready Subscriptions Create subscription Bulk update…" at bounding box center [673, 459] width 1347 height 825
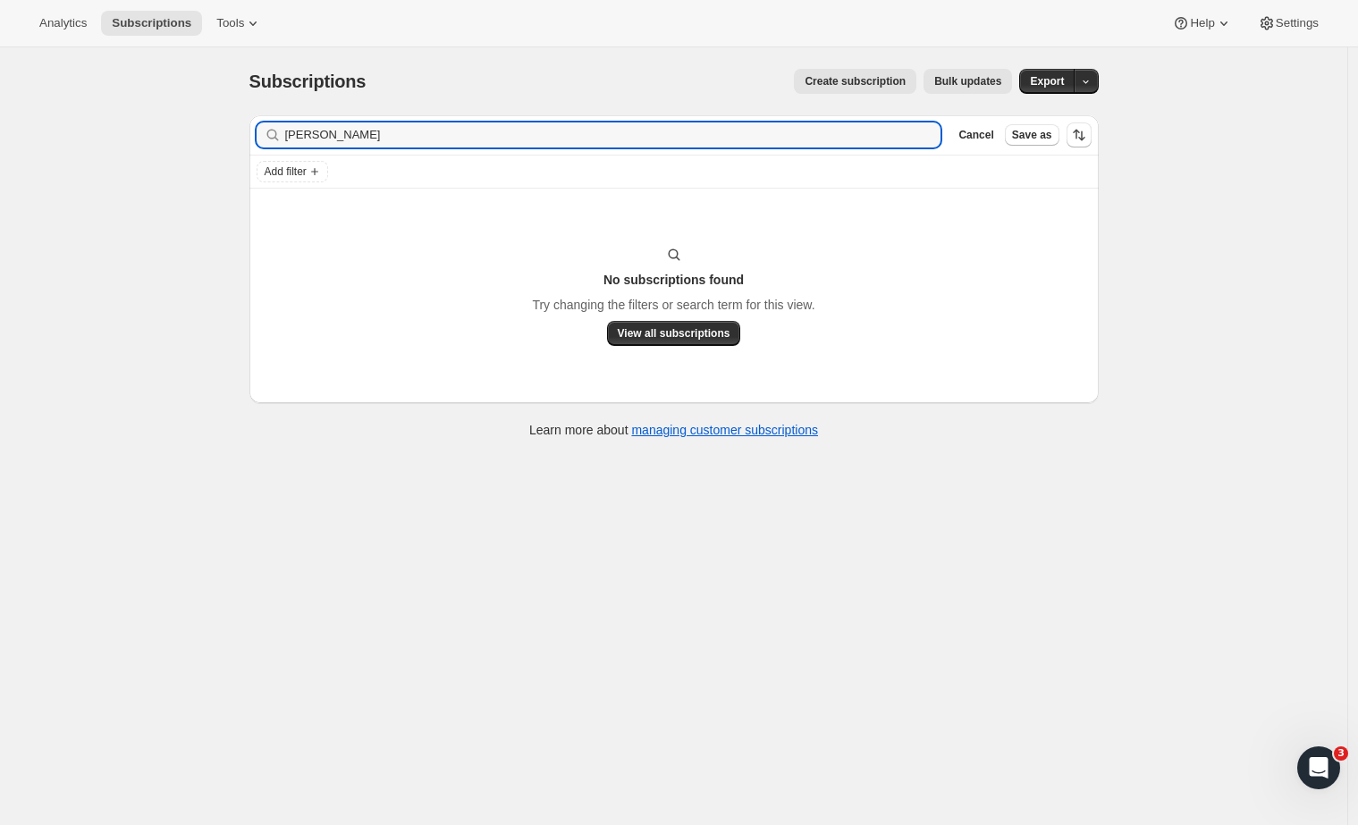
click at [429, 80] on div "Create subscription Bulk updates" at bounding box center [699, 81] width 625 height 25
click at [354, 133] on input "[PERSON_NAME]" at bounding box center [597, 134] width 624 height 25
drag, startPoint x: 313, startPoint y: 137, endPoint x: 203, endPoint y: 135, distance: 110.0
click at [203, 135] on div "Subscriptions. This page is ready Subscriptions Create subscription Bulk update…" at bounding box center [673, 459] width 1347 height 825
click at [1242, 347] on div "Subscriptions. This page is ready Subscriptions Create subscription Bulk update…" at bounding box center [673, 459] width 1347 height 825
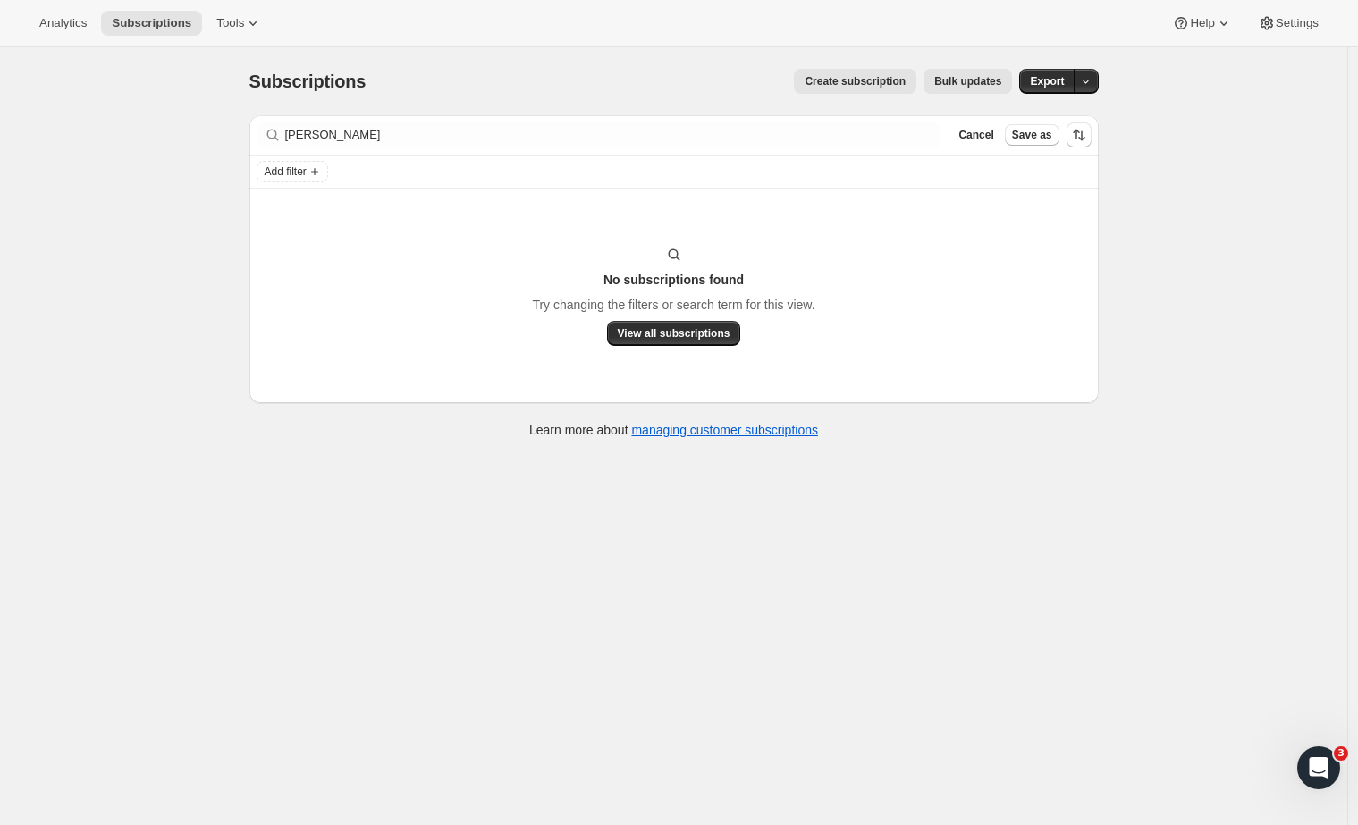
click at [1019, 574] on div "Subscriptions. This page is ready Subscriptions Create subscription Bulk update…" at bounding box center [673, 459] width 1347 height 825
drag, startPoint x: 648, startPoint y: 117, endPoint x: 638, endPoint y: 118, distance: 9.9
click at [648, 117] on div "Filter subscribers [PERSON_NAME] Clear Cancel Save as" at bounding box center [673, 134] width 849 height 39
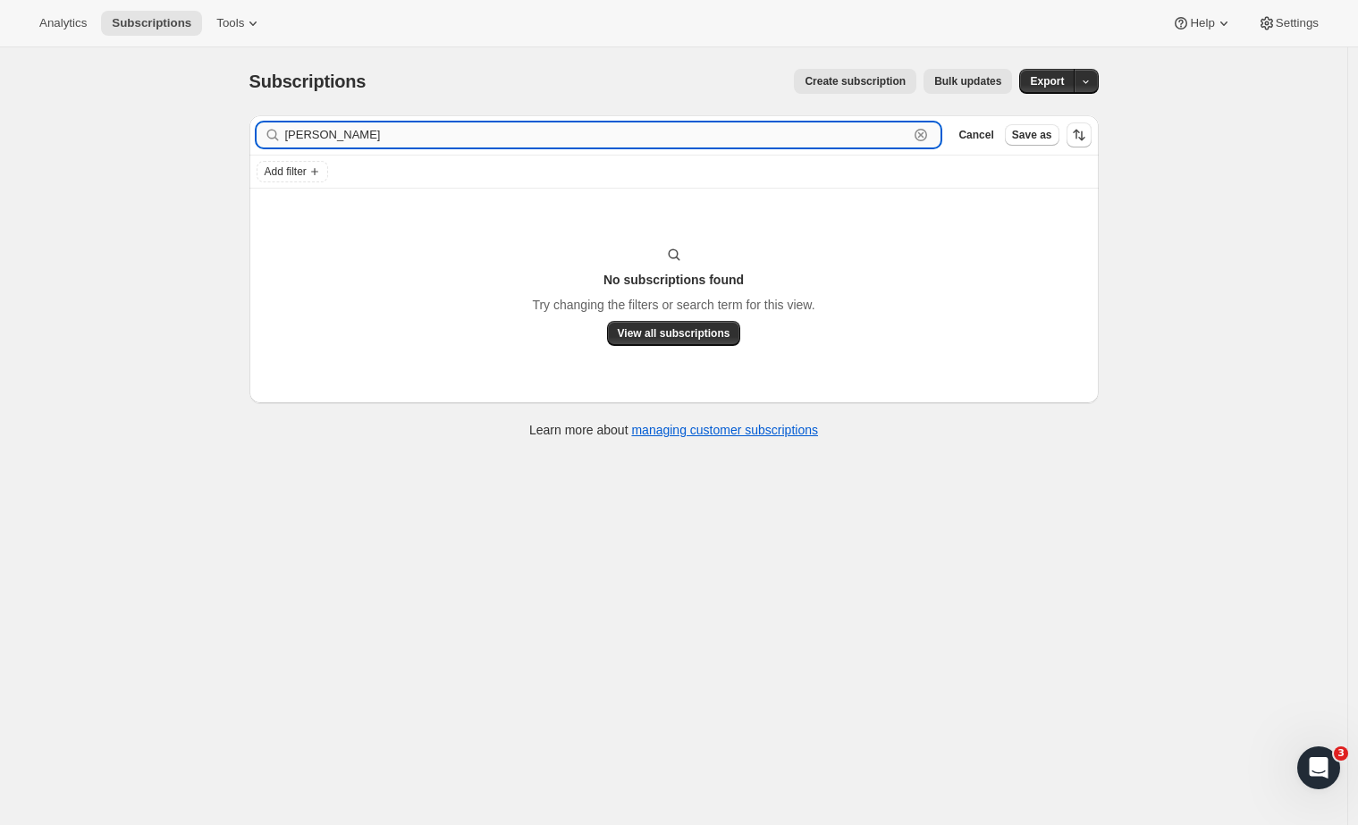
click at [374, 139] on input "[PERSON_NAME]" at bounding box center [597, 134] width 624 height 25
drag, startPoint x: 349, startPoint y: 136, endPoint x: 211, endPoint y: 136, distance: 138.5
click at [211, 136] on div "Subscriptions. This page is ready Subscriptions Create subscription Bulk update…" at bounding box center [673, 459] width 1347 height 825
paste input "[PERSON_NAME]"
drag, startPoint x: 312, startPoint y: 130, endPoint x: 234, endPoint y: 127, distance: 77.8
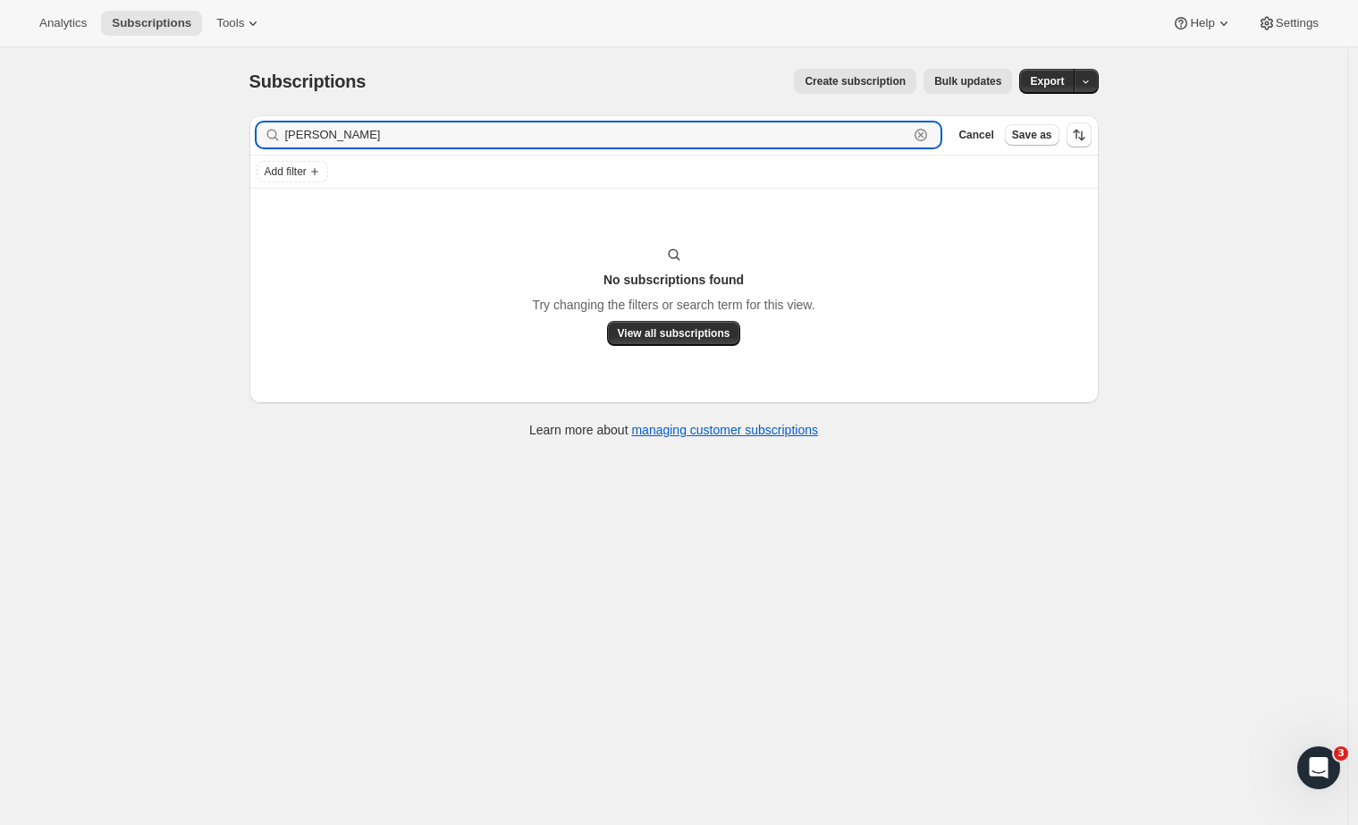
click at [234, 127] on div "Subscriptions. This page is ready Subscriptions Create subscription Bulk update…" at bounding box center [674, 251] width 892 height 409
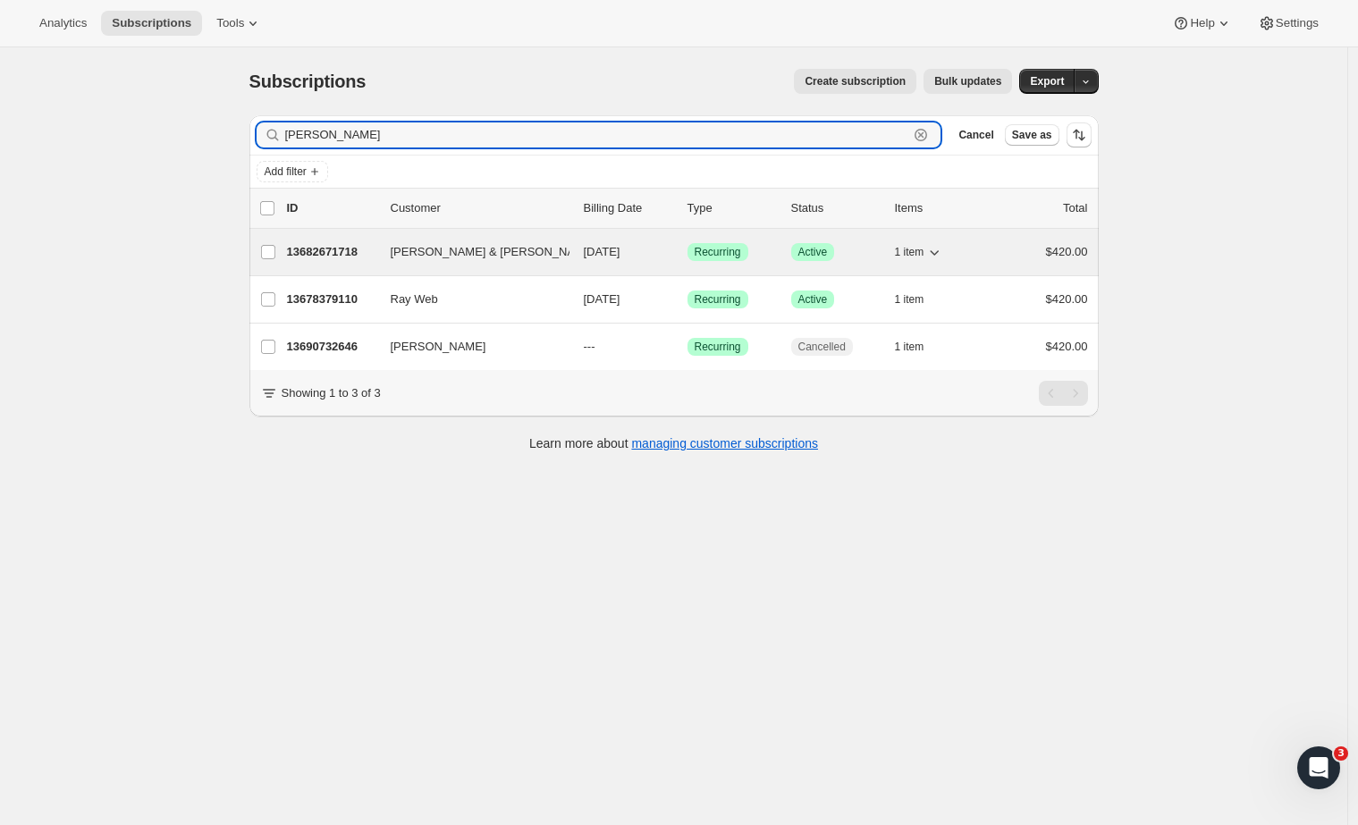
type input "[PERSON_NAME]"
click at [324, 257] on p "13682671718" at bounding box center [331, 252] width 89 height 18
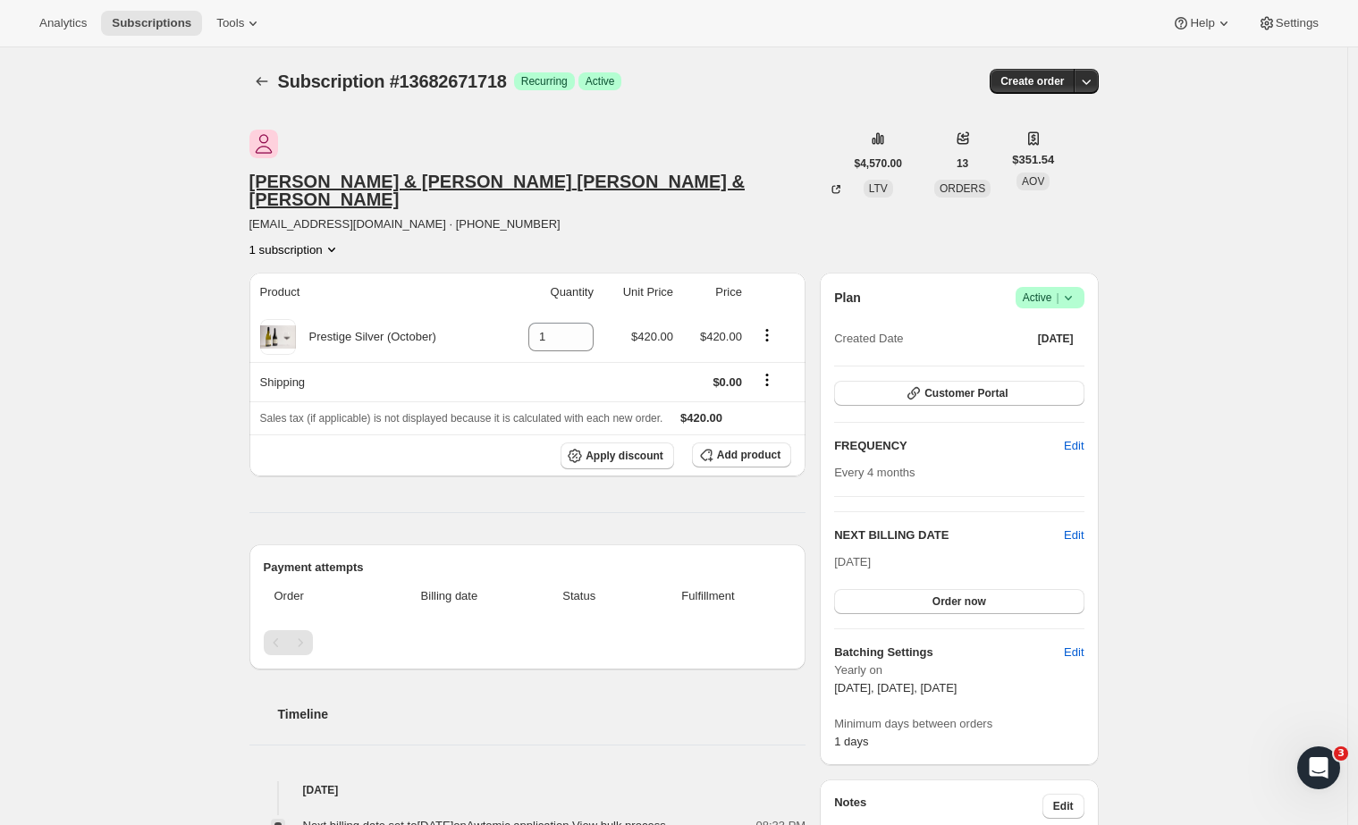
click at [379, 173] on div "[PERSON_NAME] & [PERSON_NAME] & [PERSON_NAME]" at bounding box center [546, 191] width 594 height 36
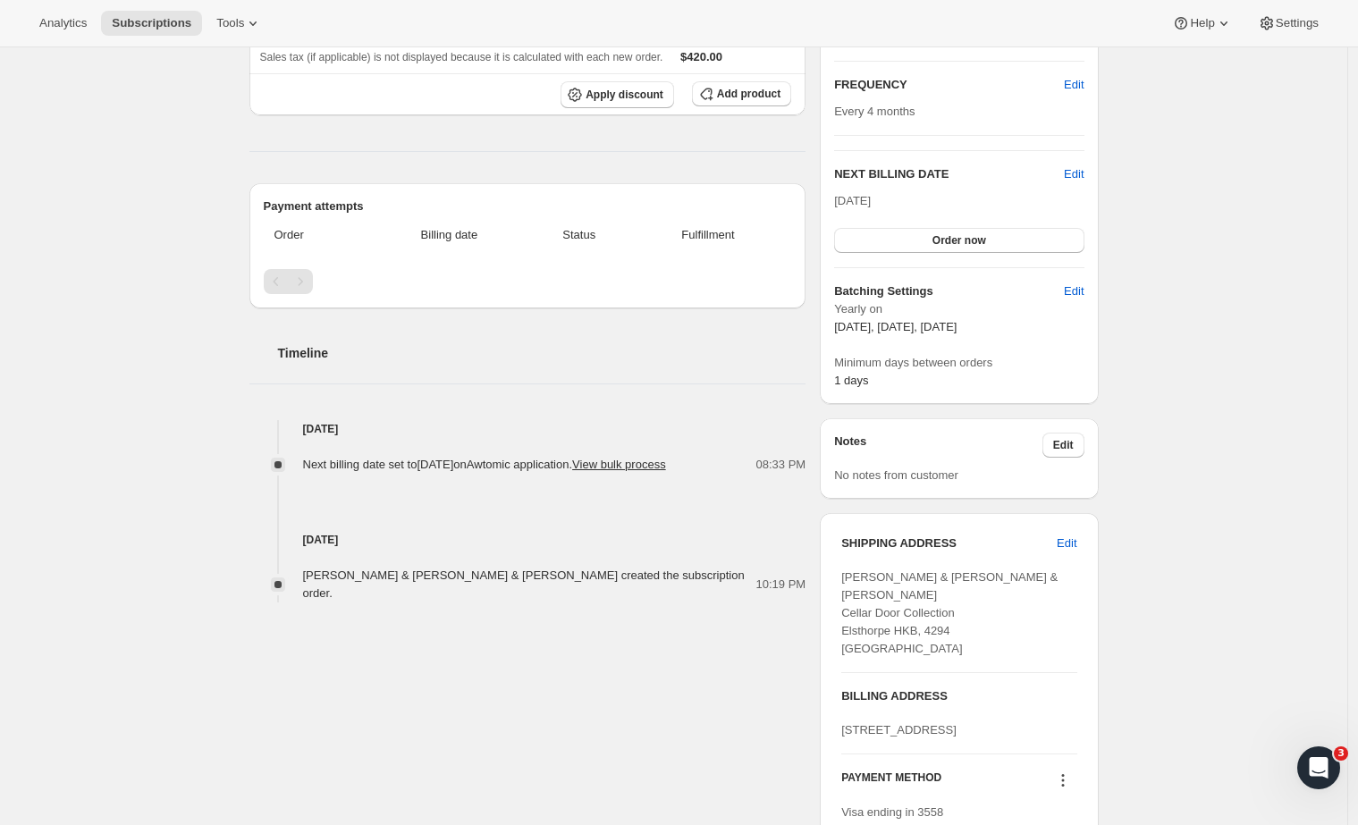
scroll to position [627, 0]
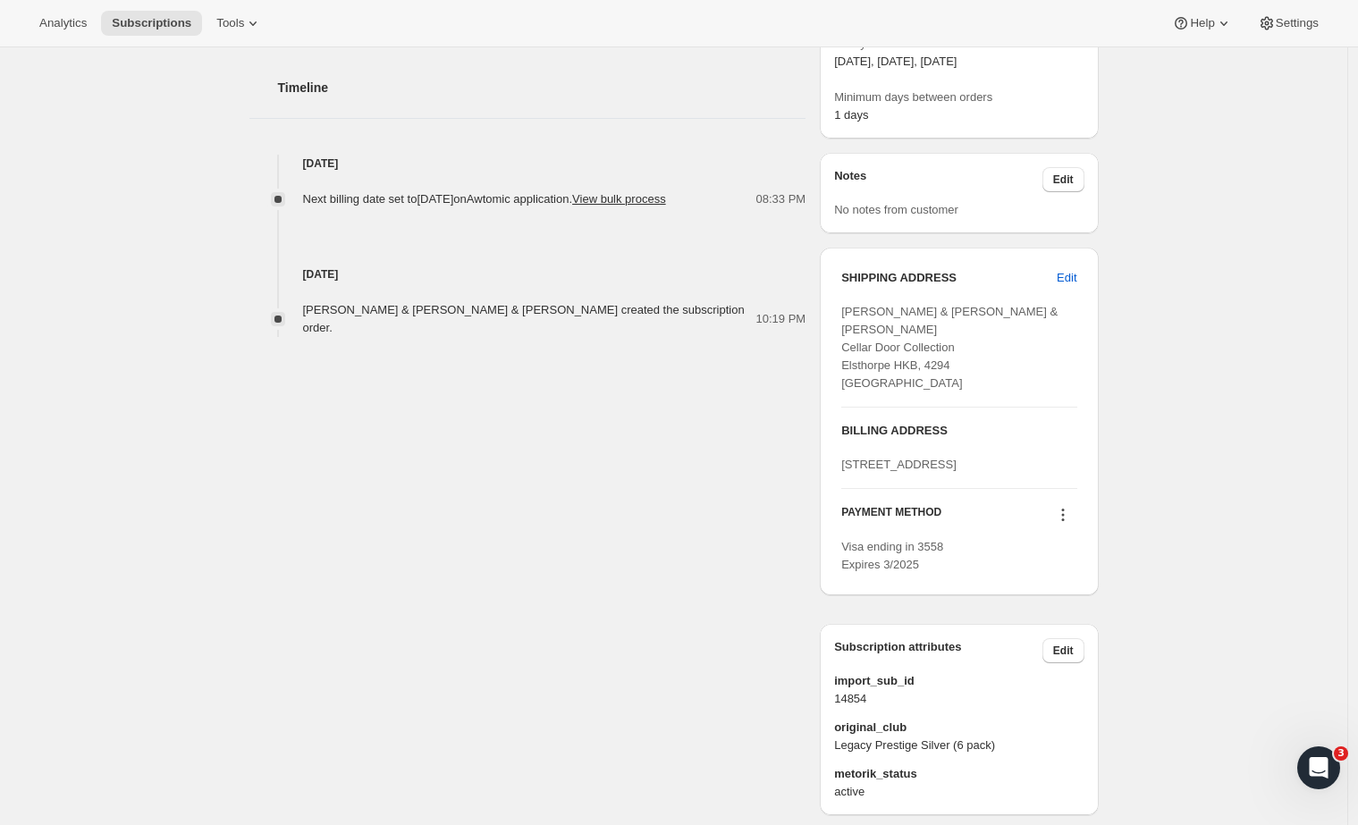
click at [876, 305] on span "[PERSON_NAME] & [PERSON_NAME] & [PERSON_NAME] Cellar Door Collection Elsthorpe …" at bounding box center [949, 347] width 216 height 85
drag, startPoint x: 844, startPoint y: 385, endPoint x: 938, endPoint y: 422, distance: 100.8
click at [938, 422] on div "SHIPPING ADDRESS Edit [PERSON_NAME] & [PERSON_NAME] & [PERSON_NAME] Cellar Door…" at bounding box center [959, 422] width 278 height 348
copy span "[STREET_ADDRESS]"
